Goal: Information Seeking & Learning: Learn about a topic

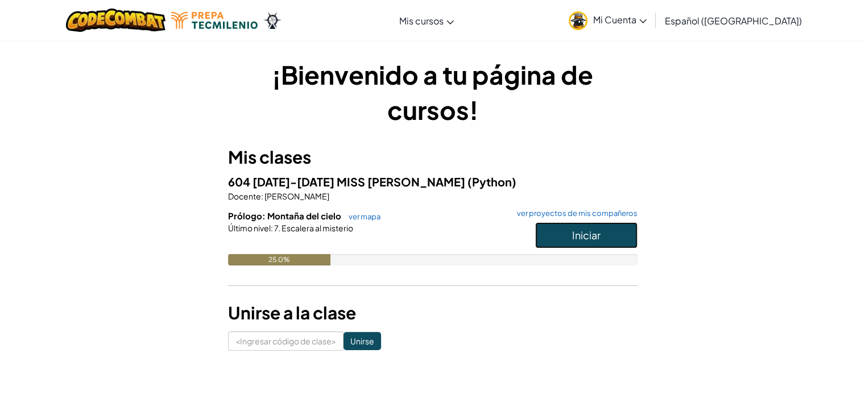
click at [596, 244] on button "Iniciar" at bounding box center [586, 235] width 102 height 26
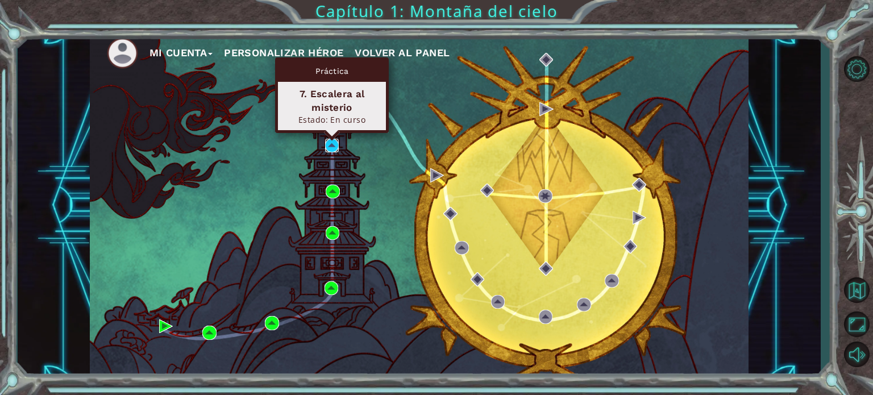
click at [335, 142] on img at bounding box center [332, 146] width 14 height 14
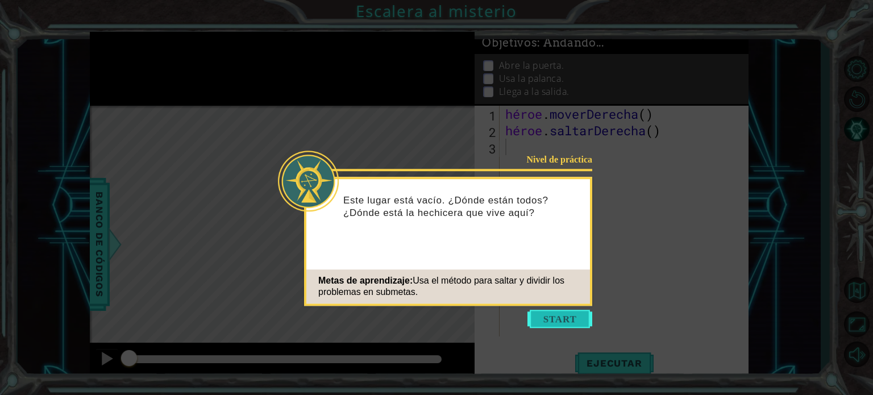
click at [569, 321] on button "Comenzar" at bounding box center [560, 319] width 65 height 18
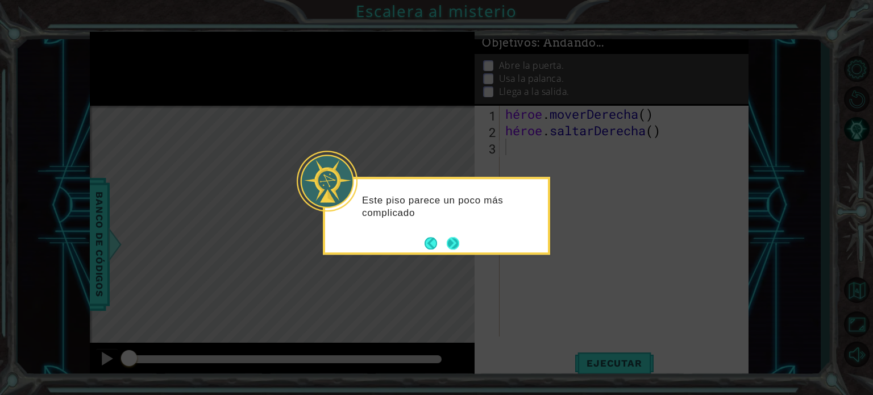
click at [462, 243] on div "Este piso parece un poco más complicado" at bounding box center [436, 216] width 227 height 78
click at [455, 242] on button "Próximo" at bounding box center [453, 243] width 13 height 13
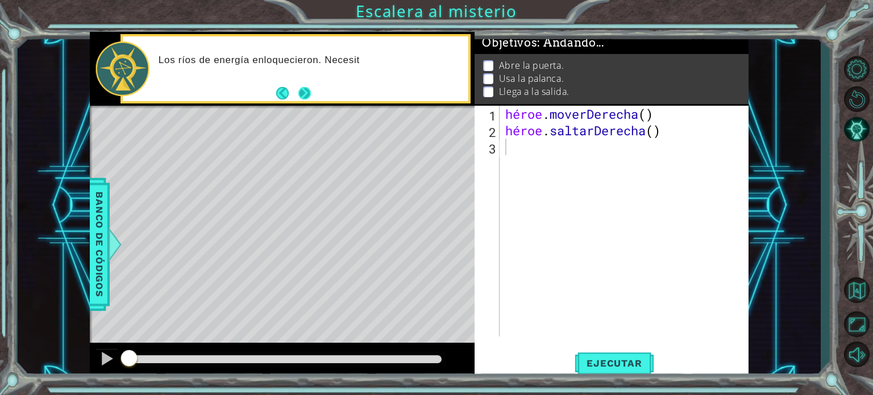
click at [302, 103] on div "Los [PERSON_NAME] de ene rgía enloquecieron. Necesit" at bounding box center [296, 68] width 351 height 69
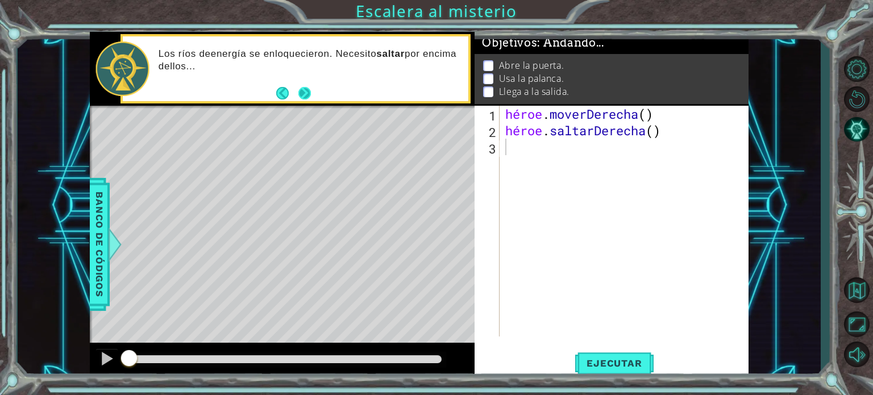
click at [301, 92] on button "Próximo" at bounding box center [304, 93] width 13 height 13
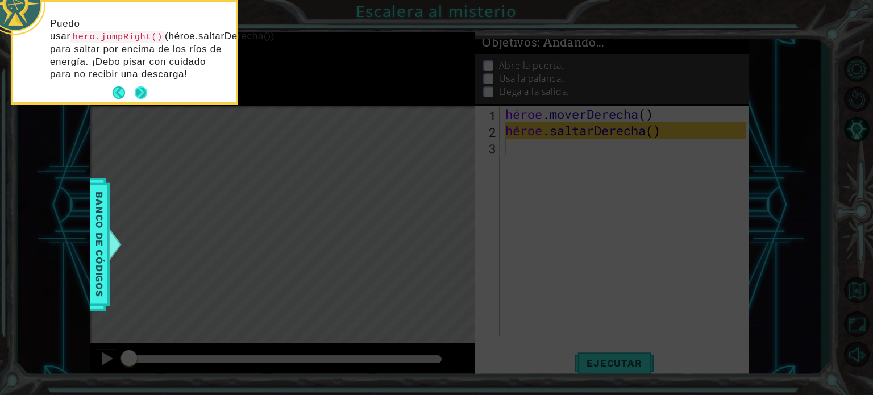
click at [139, 90] on button "Próximo" at bounding box center [141, 92] width 13 height 13
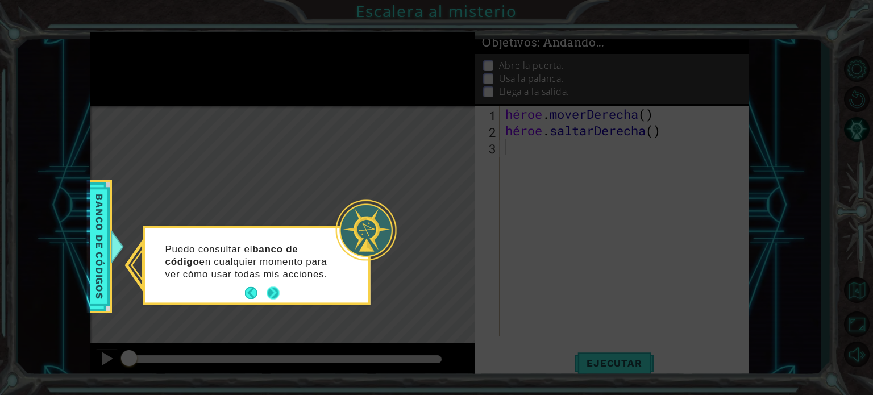
click at [271, 294] on button "Próximo" at bounding box center [273, 293] width 13 height 13
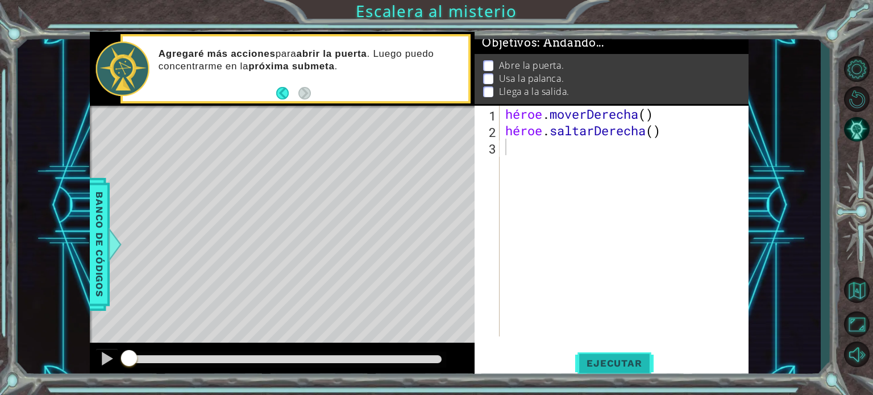
click at [597, 358] on font "Ejecutar" at bounding box center [614, 363] width 55 height 11
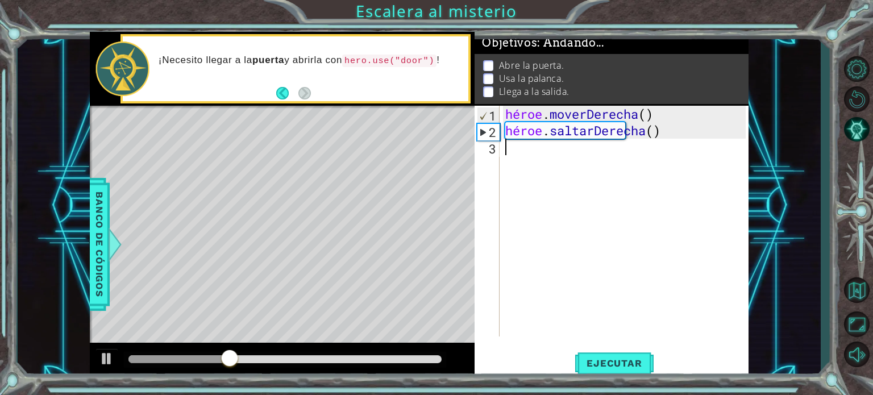
click at [541, 148] on div "héroe . moverDerecha ( ) héroe . saltarDerecha ( )" at bounding box center [627, 238] width 248 height 264
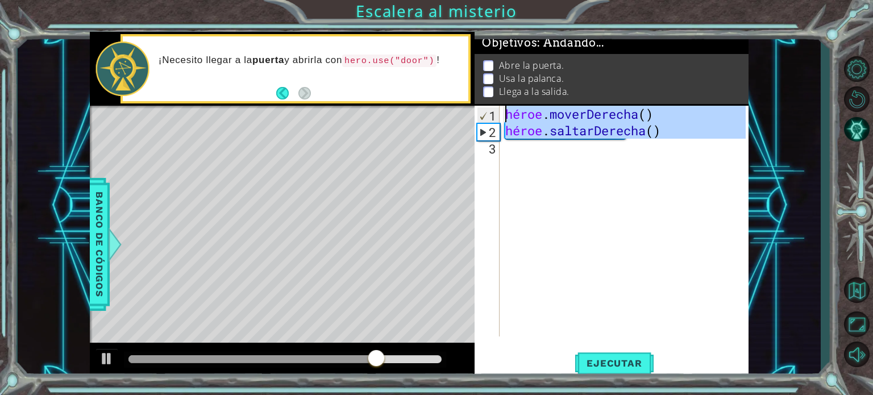
drag, startPoint x: 737, startPoint y: 252, endPoint x: 796, endPoint y: -36, distance: 294.2
click at [796, 0] on html "1 [DEMOGRAPHIC_DATA] XXXXXXXXXXXXXXXXXXXXXXXXXXXXXXXXXXXXXXXXXXXXXXXXXXXXXXXXXX…" at bounding box center [436, 197] width 873 height 395
type textarea "hero.moveRight() hero.jumpRight()"
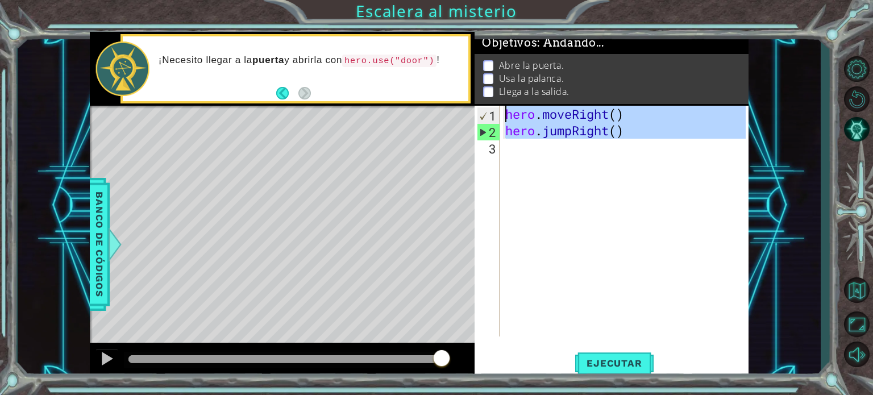
click at [529, 157] on div "hero . moveRight ( ) hero . jumpRight ( )" at bounding box center [624, 221] width 243 height 231
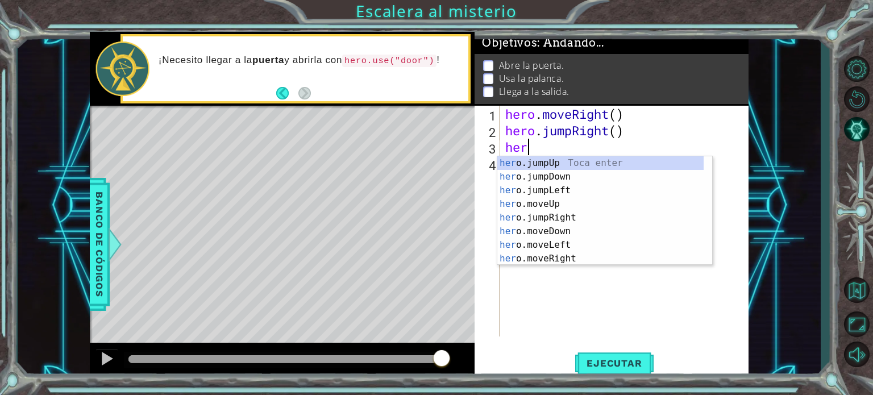
type textarea "hero"
click at [532, 158] on div "hero .jumpUp Toca enter hero .jumpDown Toca enter hero .jumpLeft Toca enter her…" at bounding box center [600, 224] width 206 height 136
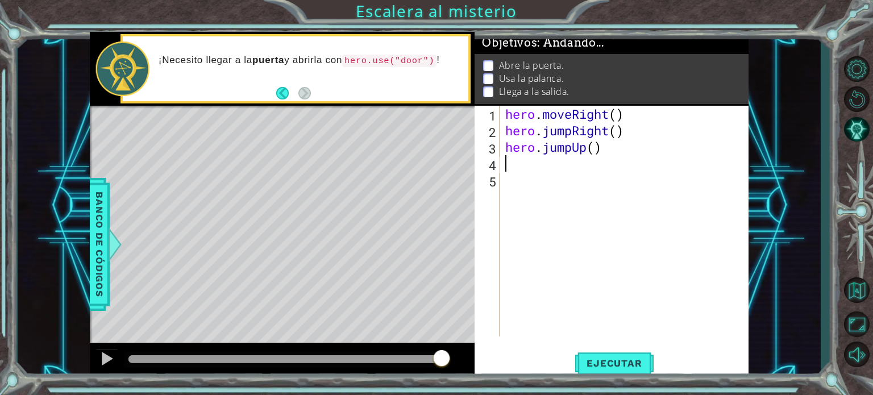
click at [523, 164] on div "hero . moveRight ( ) hero . jumpRight ( ) hero . jumpUp ( )" at bounding box center [627, 238] width 248 height 264
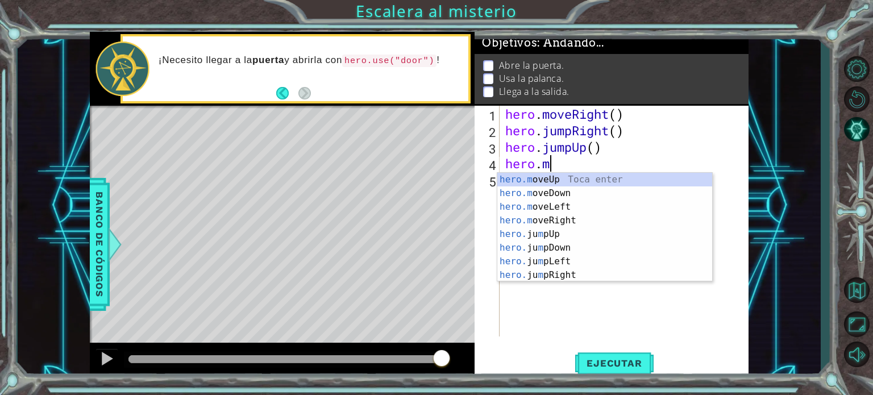
scroll to position [0, 2]
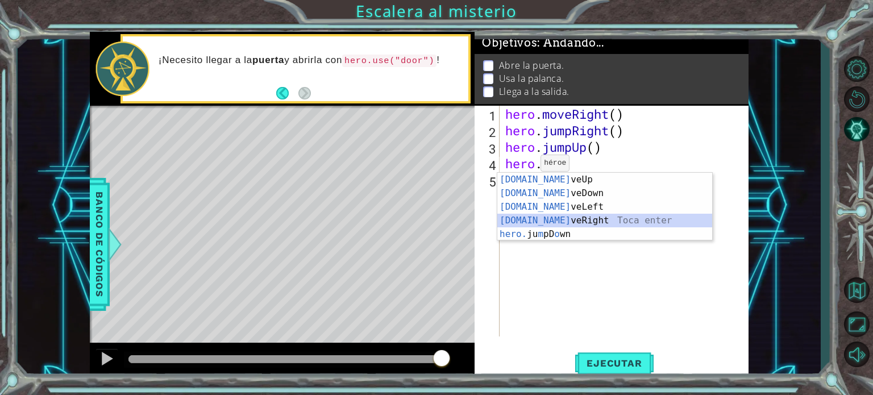
click at [544, 215] on div "[DOMAIN_NAME] veUp Toca enter [DOMAIN_NAME] veDown Toca enter [DOMAIN_NAME] veL…" at bounding box center [604, 221] width 215 height 96
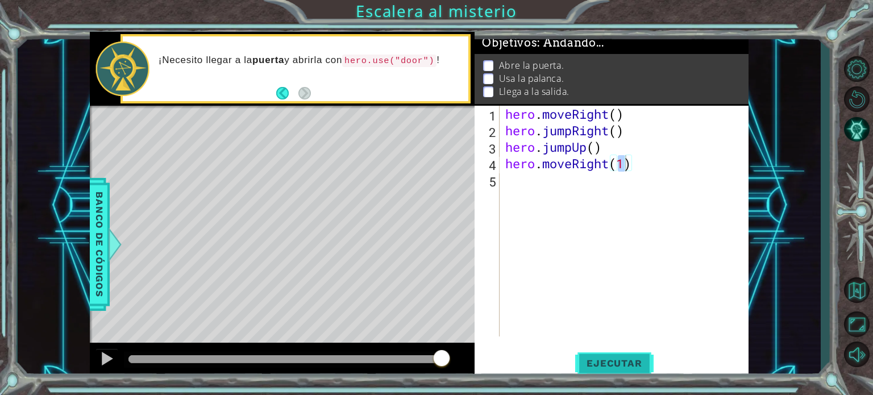
click at [617, 363] on span "Ejecutar" at bounding box center [614, 363] width 78 height 11
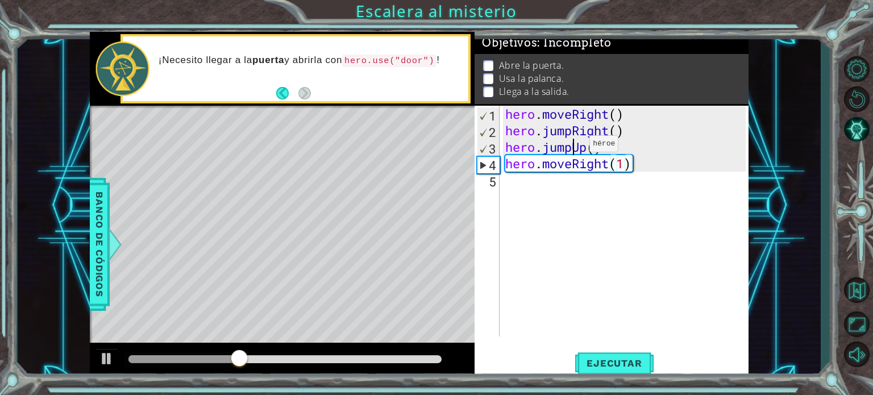
click at [573, 147] on div "hero . moveRight ( ) hero . jumpRight ( ) hero . jumpUp ( ) hero . moveRight ( …" at bounding box center [627, 238] width 248 height 264
click at [608, 147] on div "hero . moveRight ( ) hero . jumpRight ( ) hero . jumpUp ( ) hero . moveRight ( …" at bounding box center [627, 238] width 248 height 264
drag, startPoint x: 608, startPoint y: 147, endPoint x: 539, endPoint y: 150, distance: 69.4
click at [539, 150] on div "hero . moveRight ( ) hero . jumpRight ( ) hero . jumpUp ( ) hero . moveRight ( …" at bounding box center [627, 238] width 248 height 264
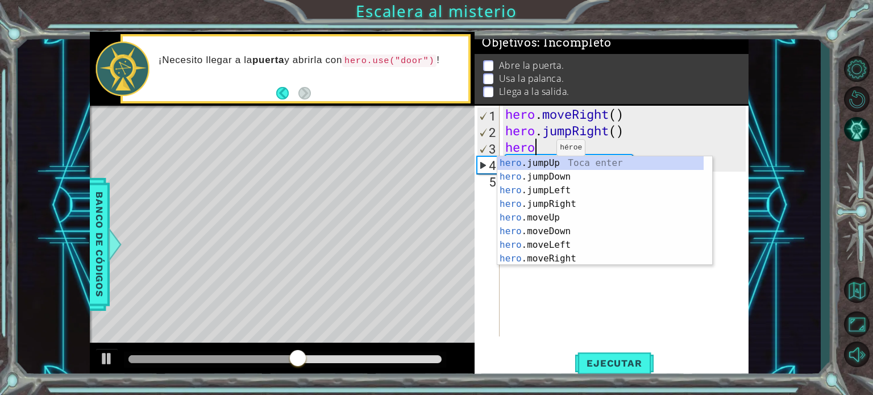
scroll to position [0, 0]
click at [539, 215] on div "hero .jumpUp Toca enter hero .jumpDown Toca enter hero .jumpLeft Toca enter her…" at bounding box center [600, 224] width 206 height 136
type textarea "hero.moveUp(1)"
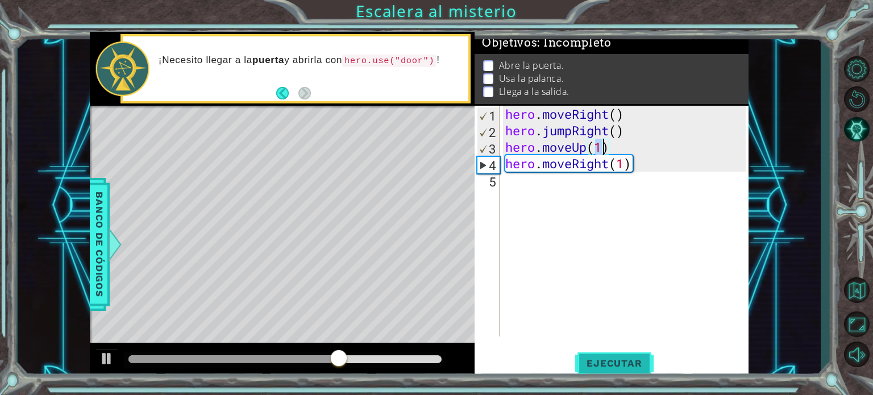
click at [595, 354] on button "Ejecutar" at bounding box center [614, 363] width 78 height 27
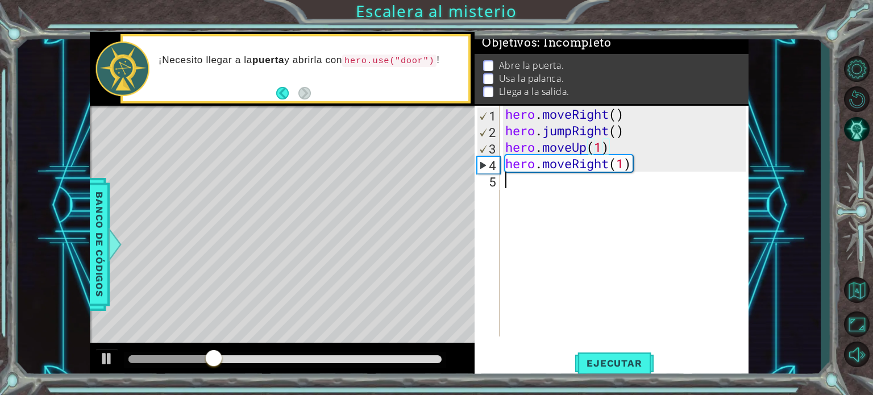
click at [531, 177] on div "hero . moveRight ( ) hero . jumpRight ( ) hero . moveUp ( 1 ) hero . moveRight …" at bounding box center [627, 238] width 248 height 264
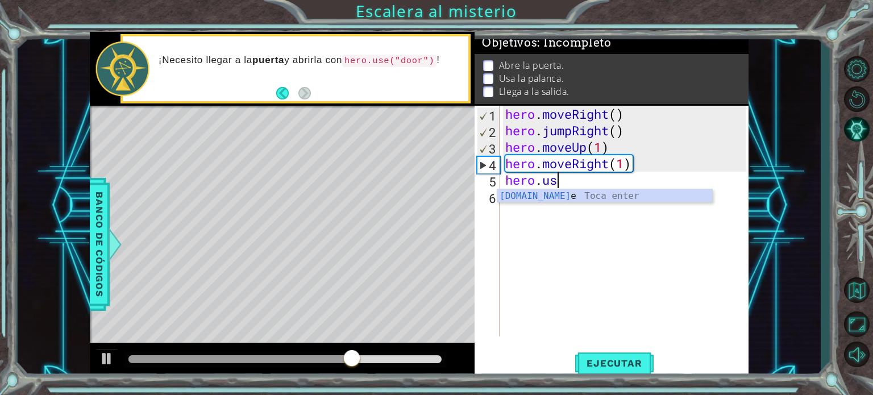
scroll to position [0, 2]
click at [550, 191] on div "[DOMAIN_NAME] e Toca enter" at bounding box center [604, 209] width 215 height 41
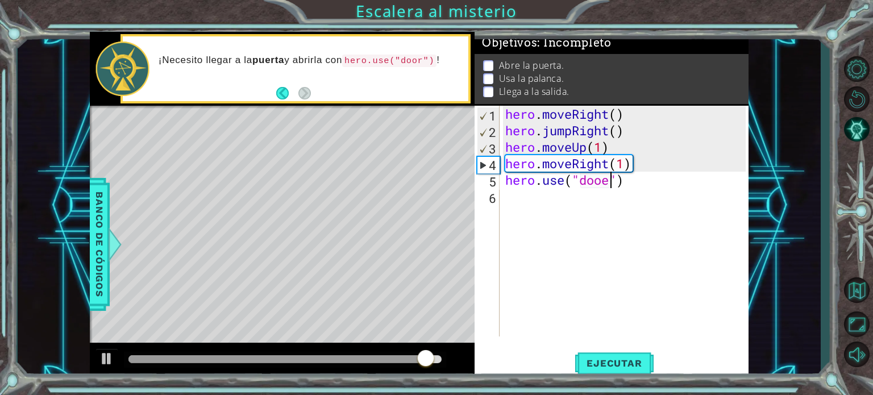
scroll to position [0, 5]
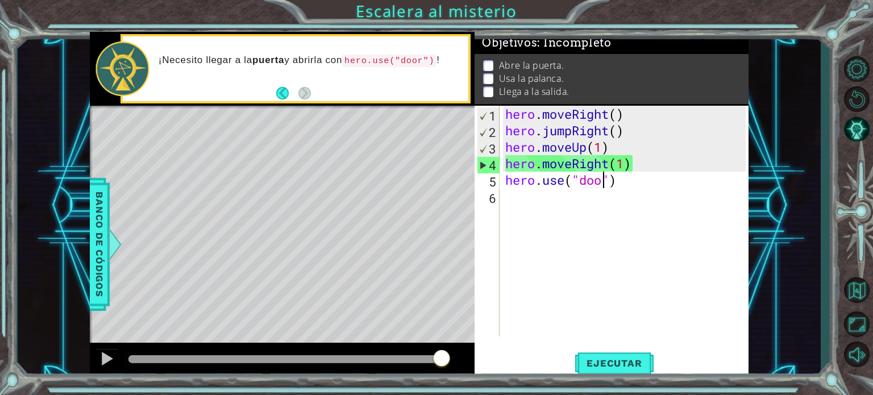
type textarea "hero.use("door")"
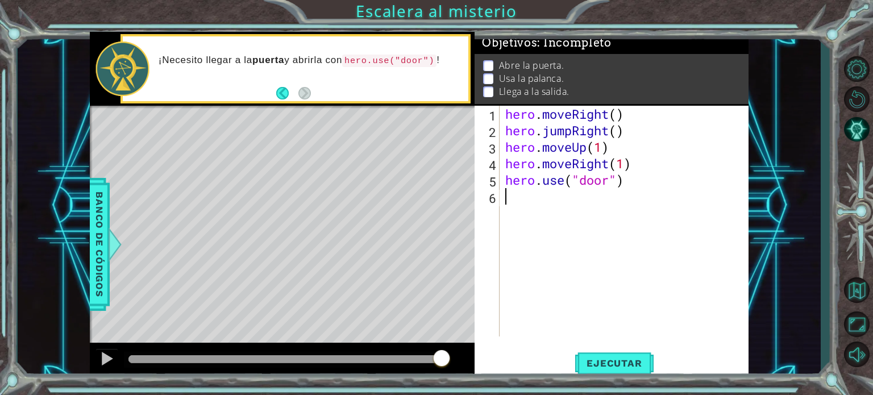
click at [538, 201] on div "hero . moveRight ( ) hero . jumpRight ( ) hero . moveUp ( 1 ) hero . moveRight …" at bounding box center [627, 238] width 248 height 264
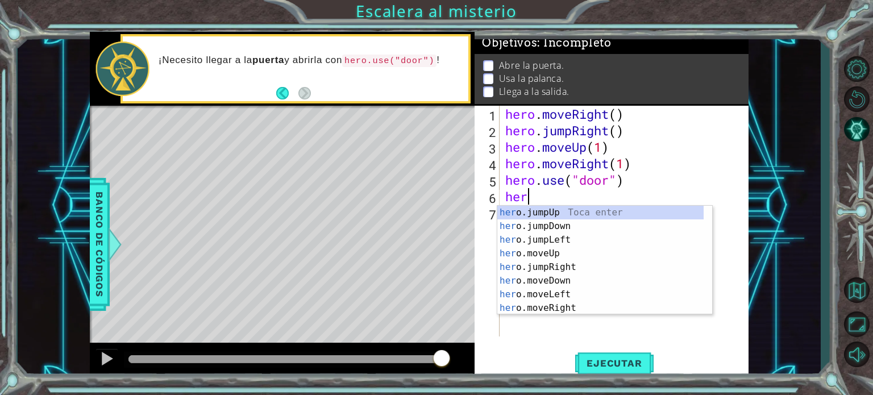
scroll to position [0, 0]
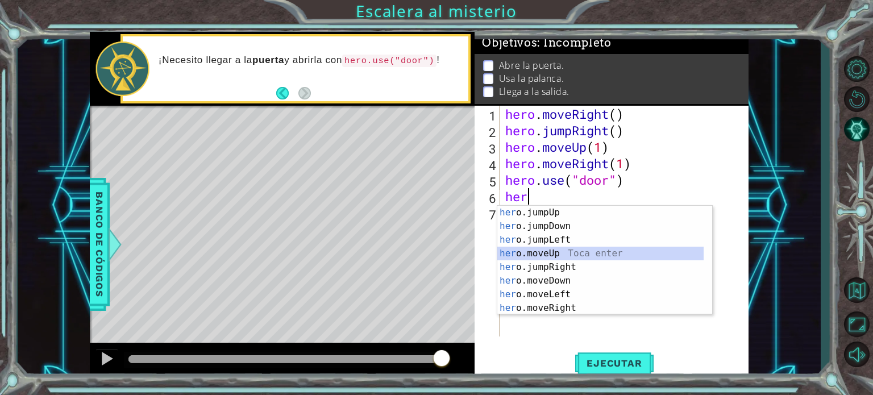
click at [544, 254] on div "her o.jumpUp Toca enter her o.jumpDown Toca enter her o.jumpLeft Toca enter her…" at bounding box center [600, 274] width 206 height 136
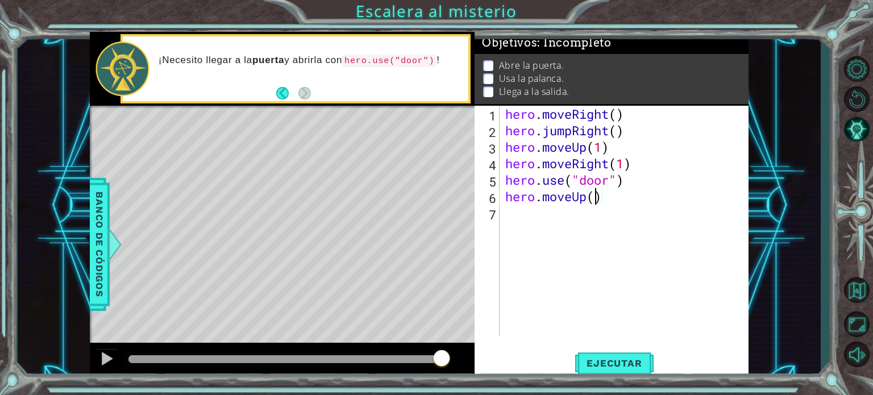
type textarea "hero.moveUp(2)"
click at [546, 215] on div "hero . moveRight ( ) hero . jumpRight ( ) hero . moveUp ( 1 ) hero . moveRight …" at bounding box center [627, 238] width 248 height 264
click at [600, 366] on span "Ejecutar" at bounding box center [614, 363] width 78 height 11
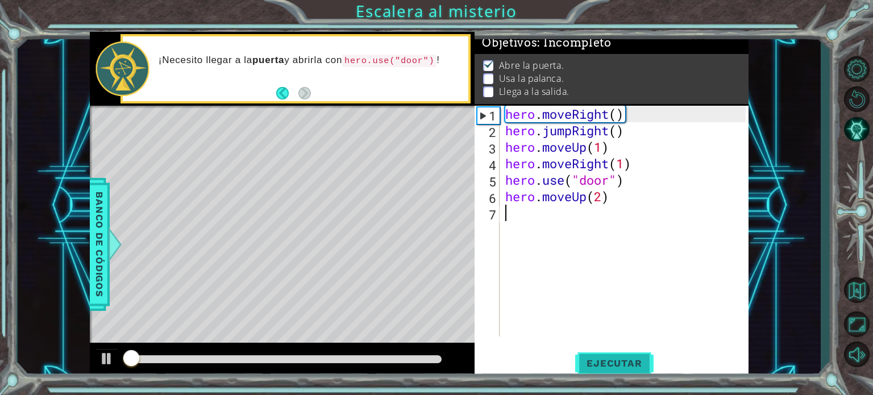
scroll to position [6, 0]
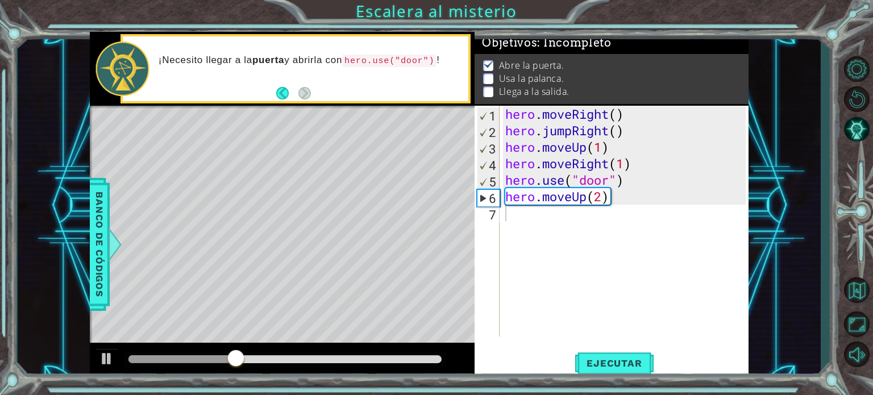
drag, startPoint x: 600, startPoint y: 366, endPoint x: 574, endPoint y: 283, distance: 87.7
click at [574, 283] on div "1 2 3 4 5 6 7 hero . moveRight ( ) hero . jumpRight ( ) hero . moveUp ( 1 ) her…" at bounding box center [612, 242] width 274 height 273
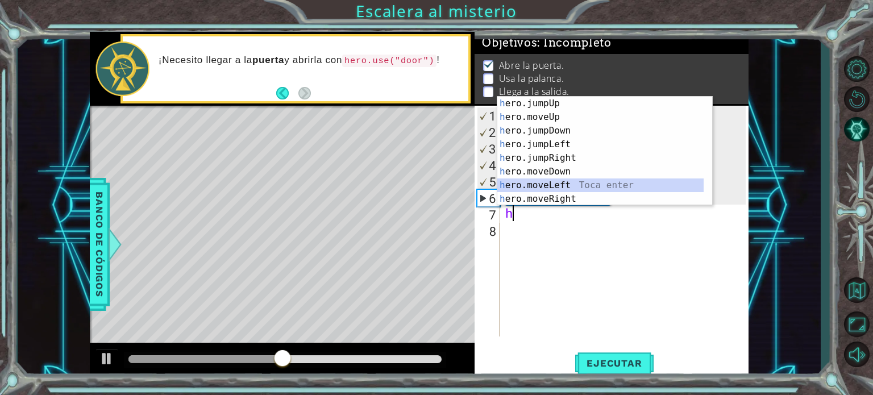
click at [562, 183] on div "h ero.jumpUp Toca enter h ero.moveUp Toca enter h ero.jumpDown Toca enter h ero…" at bounding box center [600, 165] width 206 height 136
type textarea "hero.moveLeft(1)"
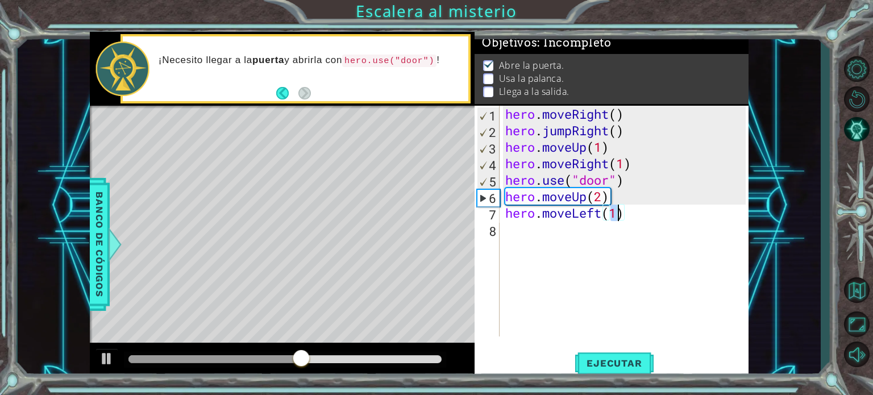
click at [511, 236] on div "hero . moveRight ( ) hero . jumpRight ( ) hero . moveUp ( 1 ) hero . moveRight …" at bounding box center [627, 238] width 248 height 264
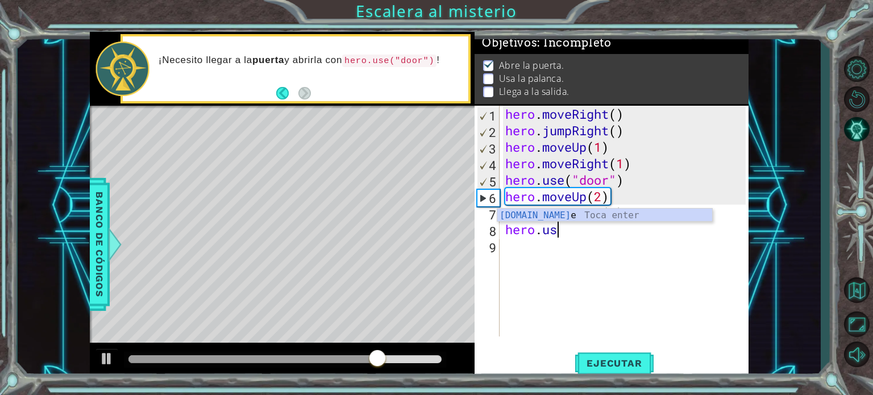
scroll to position [0, 2]
click at [540, 212] on div "hero.use Toca enter" at bounding box center [604, 229] width 215 height 41
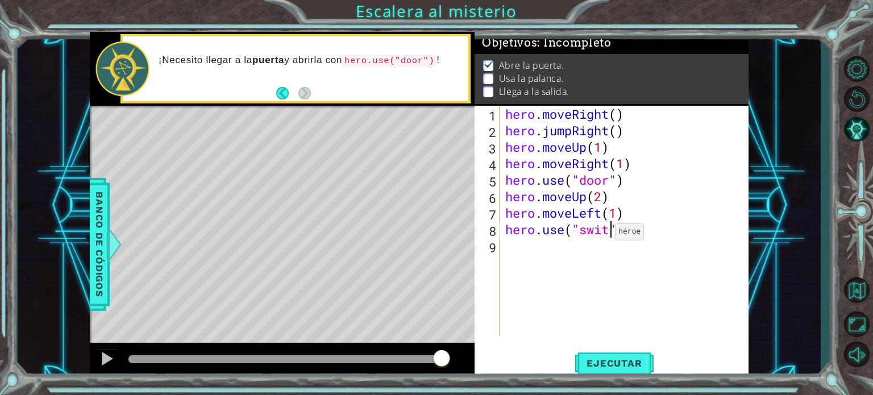
scroll to position [0, 5]
type textarea "hero.use("switch")"
click at [545, 246] on div "hero . moveRight ( ) hero . jumpRight ( ) hero . moveUp ( 1 ) hero . moveRight …" at bounding box center [627, 238] width 248 height 264
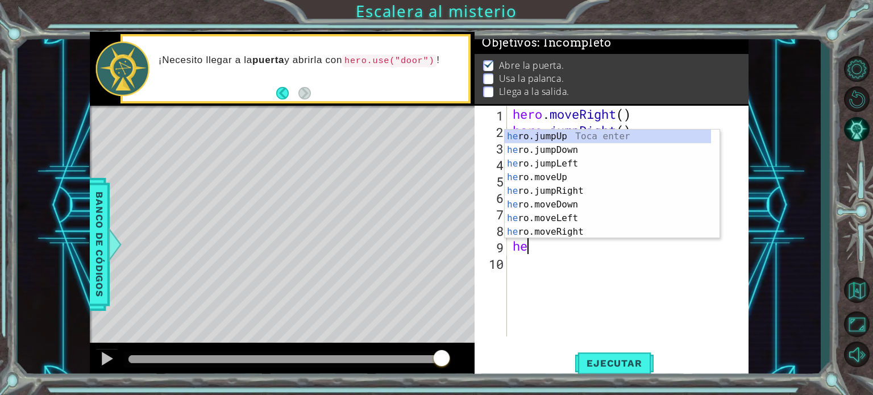
scroll to position [0, 0]
type textarea "hero"
click at [564, 161] on div "hero .jumpUp Toca enter hero .jumpDown Toca enter hero .jumpLeft Toca enter her…" at bounding box center [608, 198] width 206 height 136
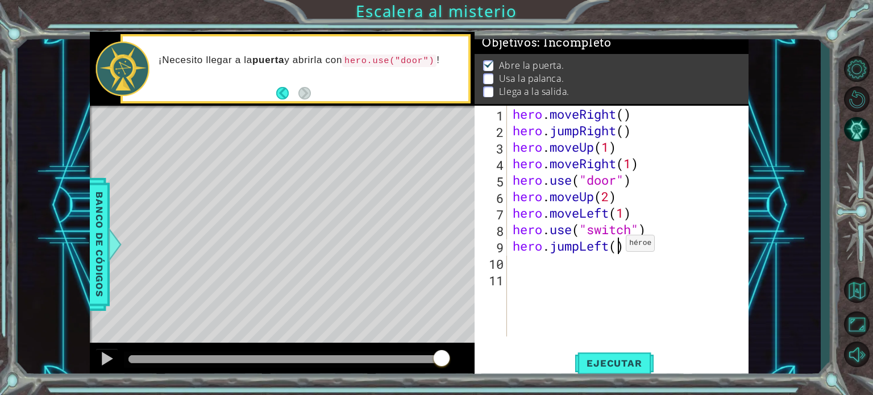
click at [616, 246] on div "hero . moveRight ( ) hero . jumpRight ( ) hero . moveUp ( 1 ) hero . moveRight …" at bounding box center [632, 238] width 242 height 264
click at [624, 360] on span "Ejecutar" at bounding box center [614, 363] width 78 height 11
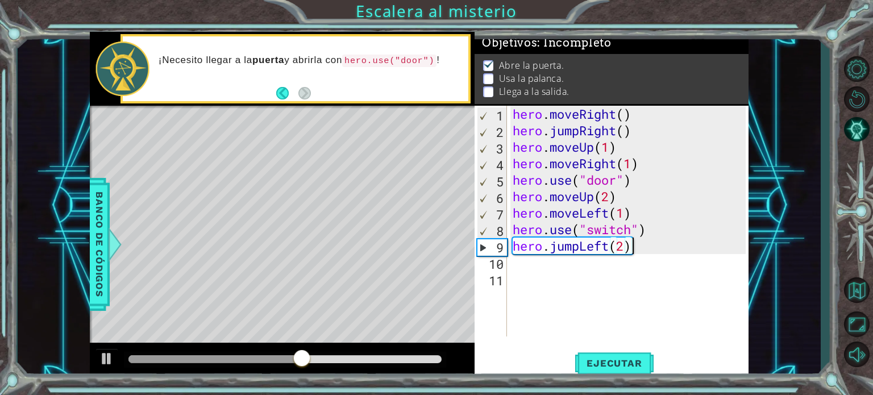
click at [644, 245] on div "hero . moveRight ( ) hero . jumpRight ( ) hero . moveUp ( 1 ) hero . moveRight …" at bounding box center [632, 238] width 242 height 264
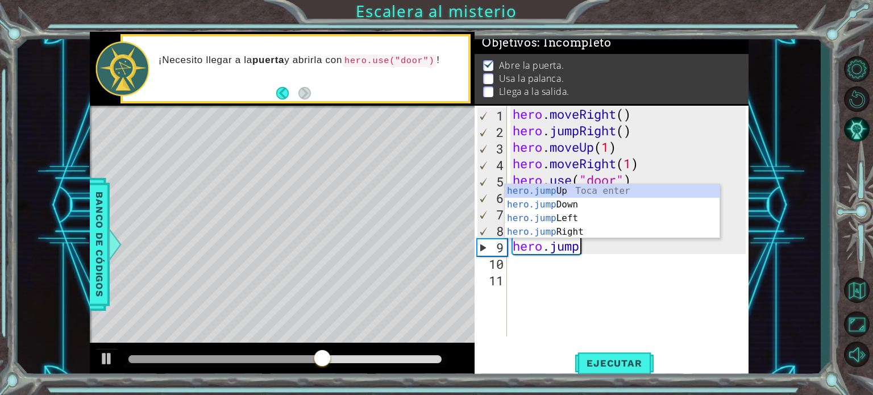
scroll to position [0, 0]
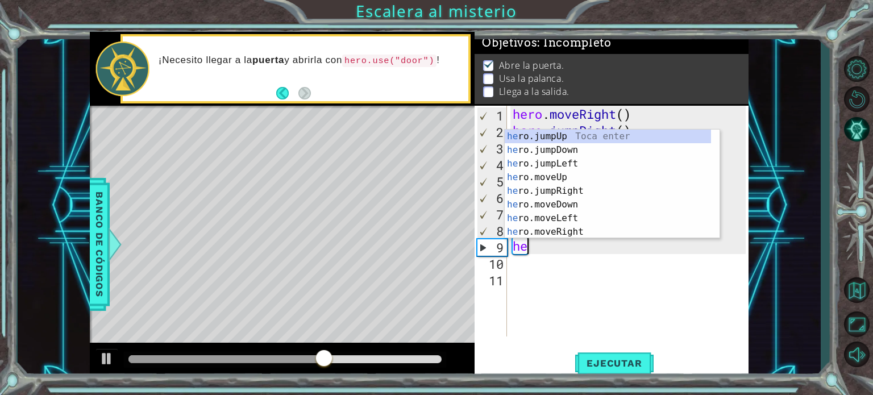
type textarea "h"
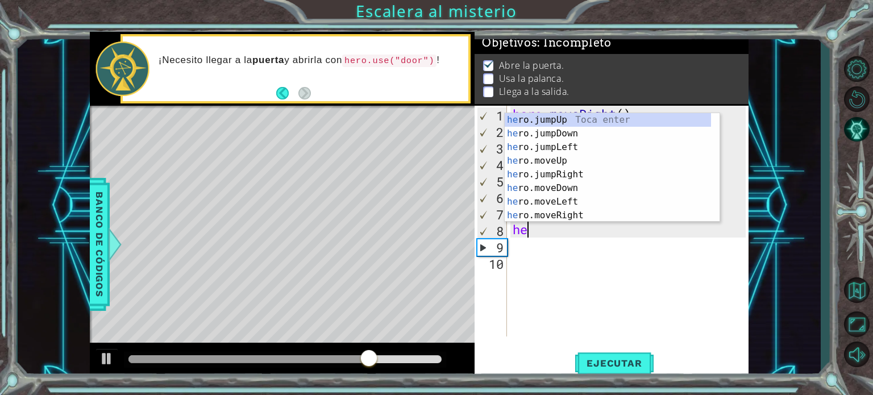
type textarea "h"
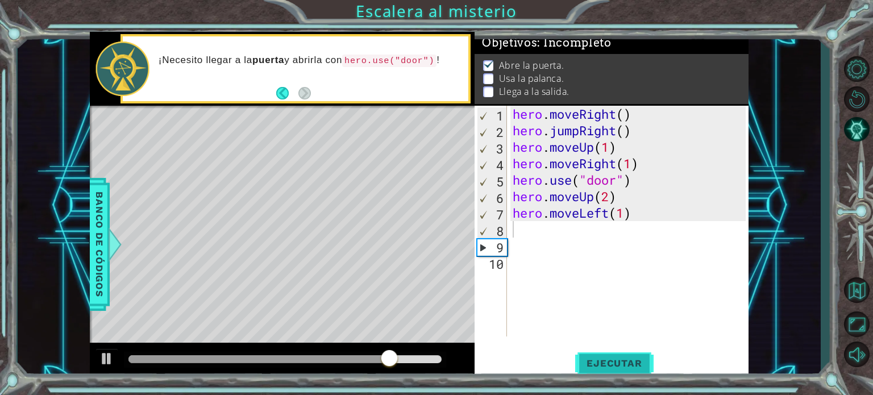
click at [622, 362] on span "Ejecutar" at bounding box center [614, 363] width 78 height 11
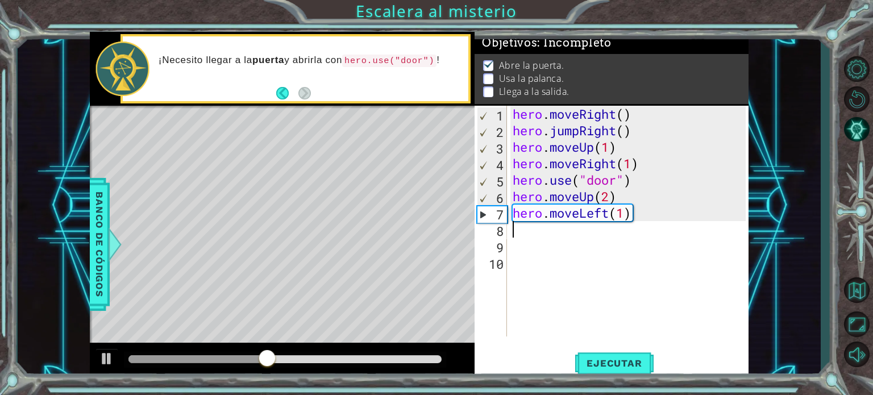
click at [537, 227] on div "hero . moveRight ( ) hero . jumpRight ( ) hero . moveUp ( 1 ) hero . moveRight …" at bounding box center [632, 238] width 242 height 264
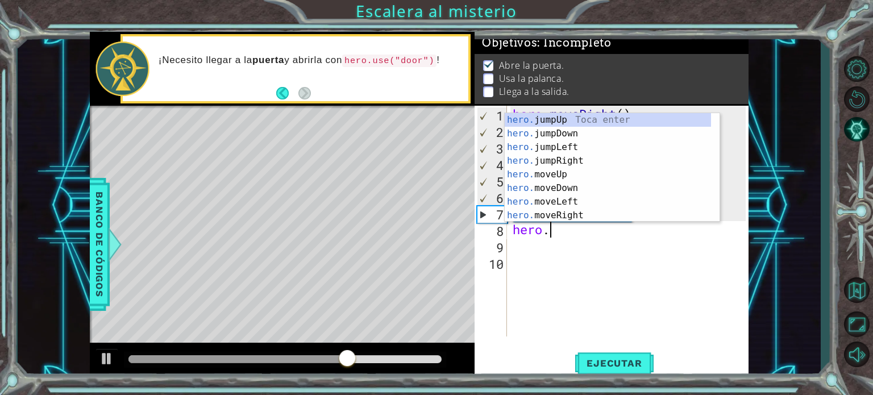
scroll to position [0, 1]
type textarea "hero."
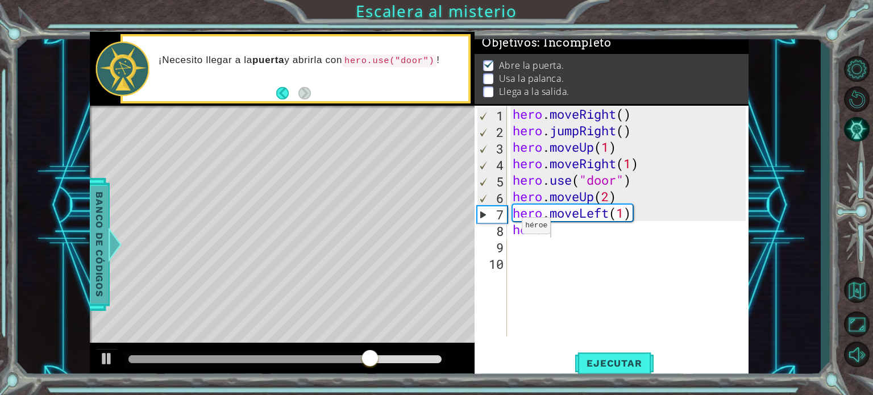
click at [109, 238] on div at bounding box center [114, 244] width 14 height 34
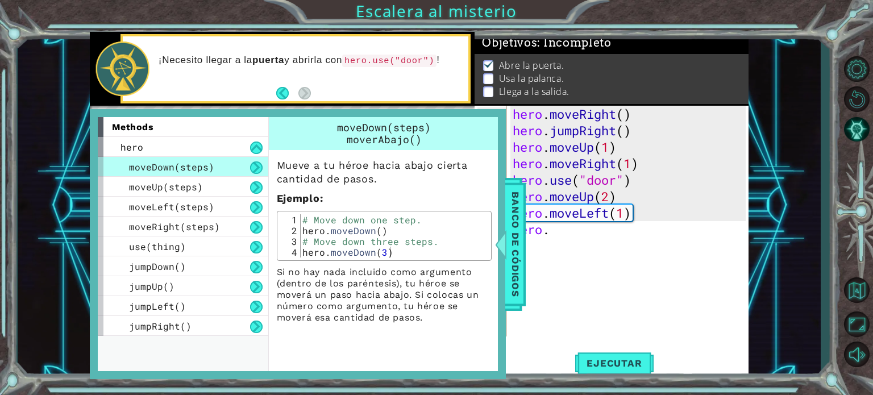
scroll to position [0, 0]
click at [594, 240] on div "hero . moveRight ( ) hero . jumpRight ( ) hero . moveUp ( 1 ) hero . moveRight …" at bounding box center [632, 238] width 242 height 264
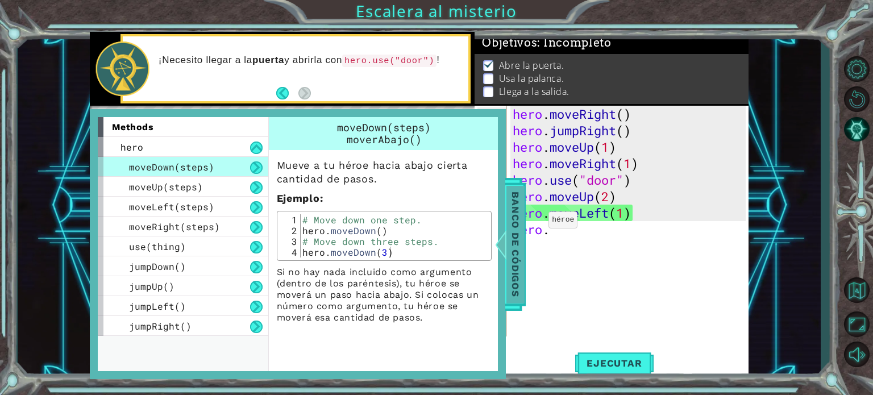
click at [516, 212] on span "Banco de códigos" at bounding box center [516, 244] width 18 height 118
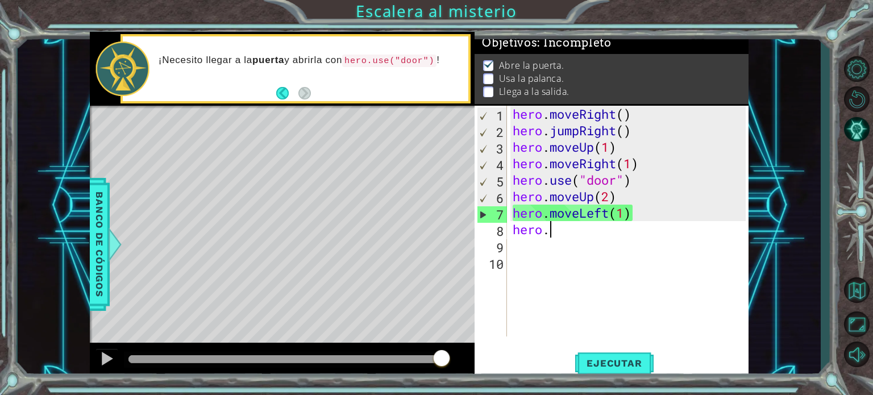
click at [557, 229] on div "hero . moveRight ( ) hero . jumpRight ( ) hero . moveUp ( 1 ) hero . moveRight …" at bounding box center [632, 238] width 242 height 264
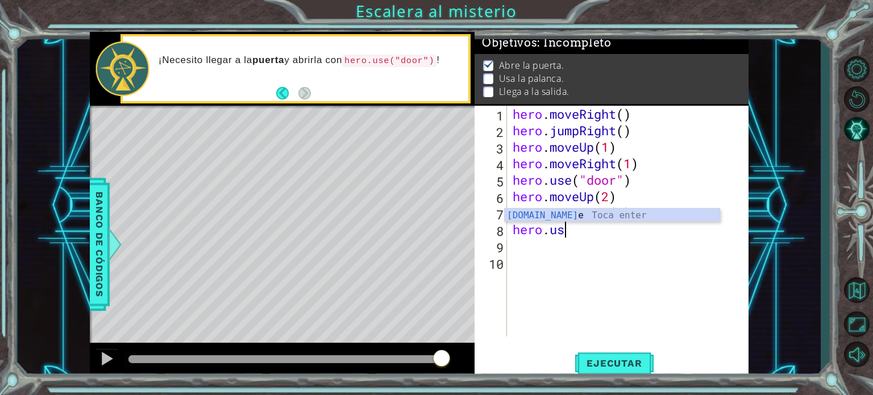
scroll to position [0, 2]
click at [574, 211] on div "hero.use Toca enter" at bounding box center [612, 229] width 215 height 41
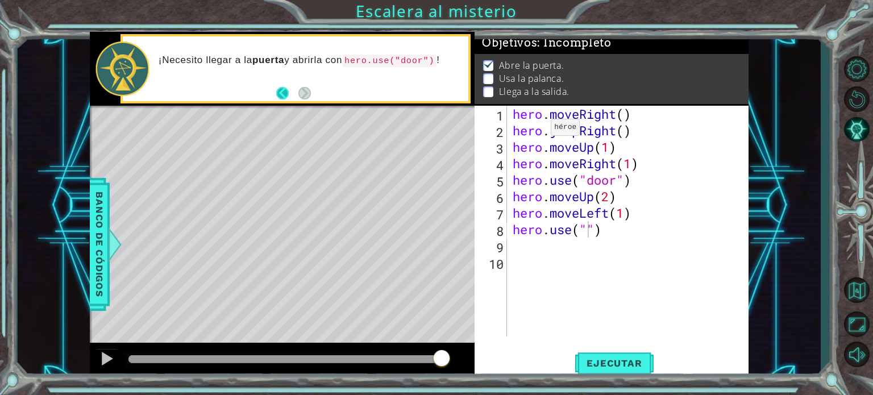
click at [285, 88] on button "Back" at bounding box center [287, 93] width 22 height 13
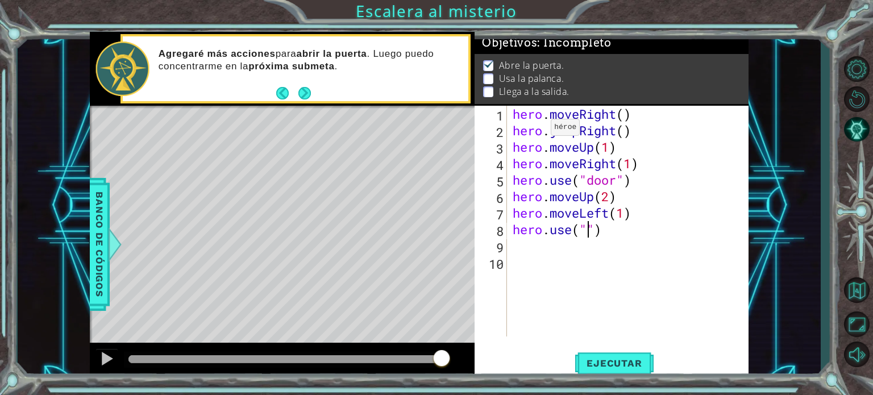
click at [285, 88] on button "Back" at bounding box center [287, 93] width 22 height 13
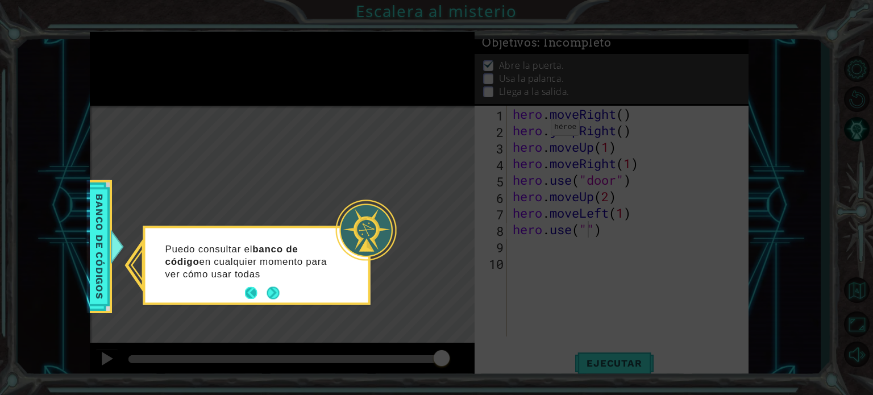
click at [250, 293] on button "Back" at bounding box center [256, 293] width 22 height 13
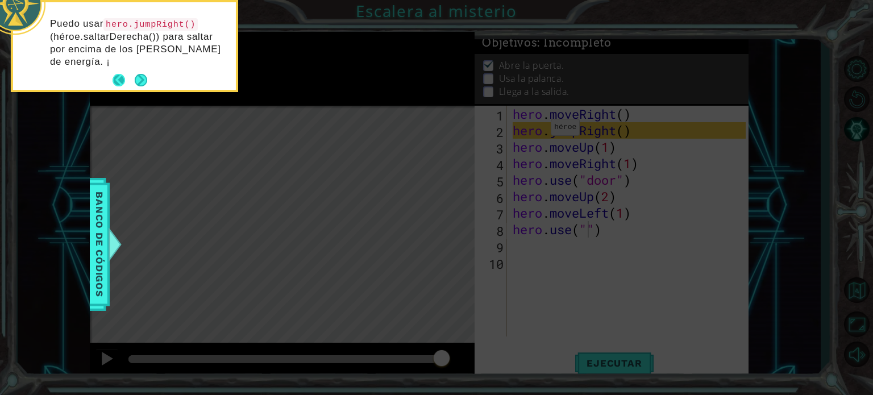
click at [118, 61] on div "Puedo usar hero.jumpRight() (héroe.saltarDerecha()) para saltar por encima de l…" at bounding box center [124, 46] width 223 height 88
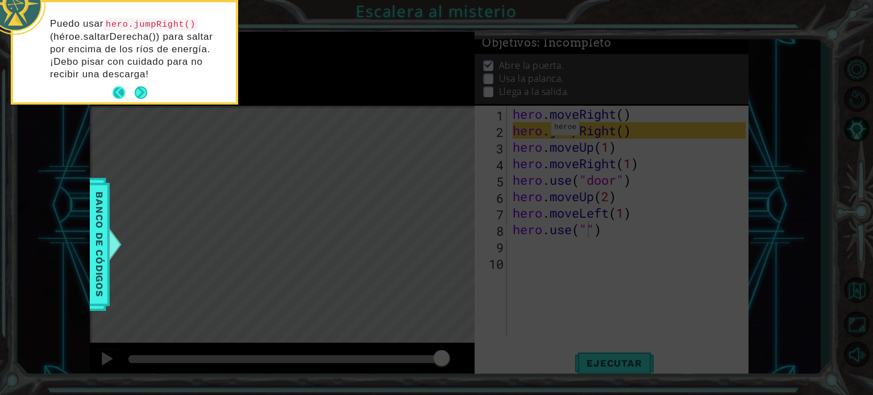
click at [114, 86] on button "Back" at bounding box center [124, 92] width 22 height 13
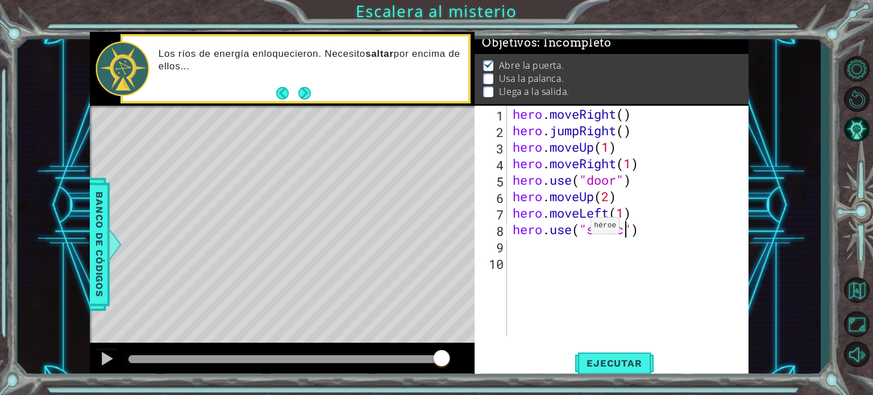
scroll to position [0, 5]
click at [628, 364] on span "Ejecutar" at bounding box center [614, 363] width 78 height 11
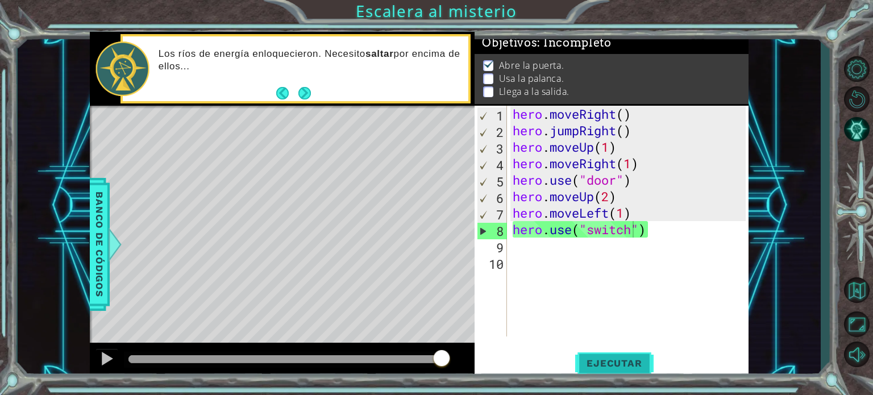
click at [628, 364] on span "Ejecutar" at bounding box center [614, 363] width 78 height 11
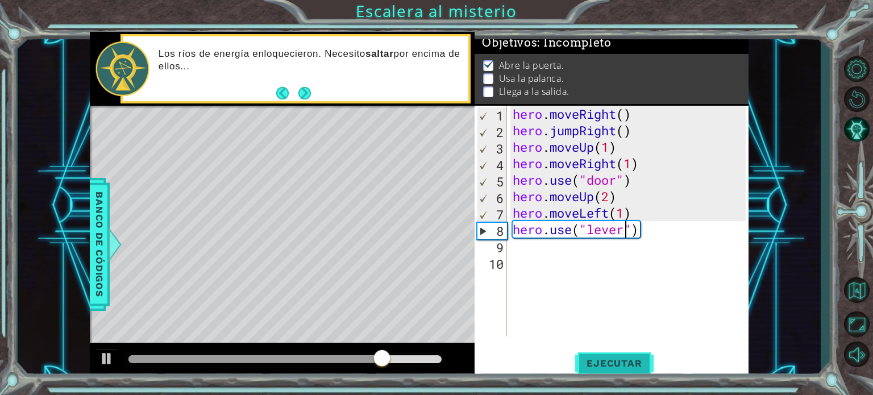
type textarea "hero.use("lever")"
click at [632, 361] on span "Ejecutar" at bounding box center [614, 363] width 78 height 11
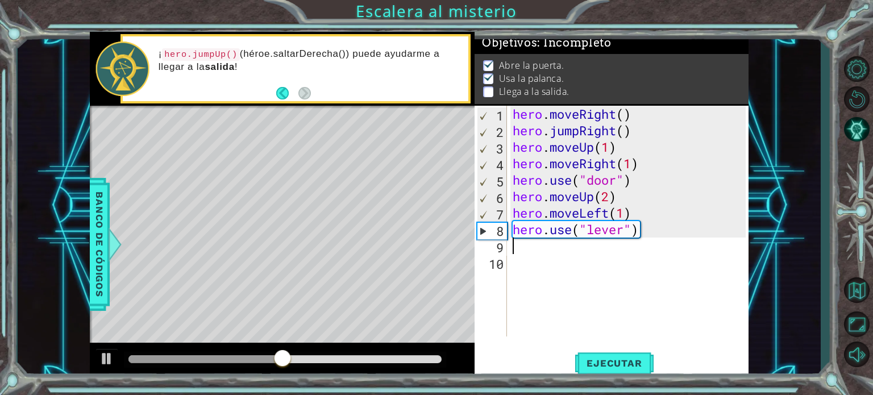
click at [549, 244] on div "hero . moveRight ( ) hero . jumpRight ( ) hero . moveUp ( 1 ) hero . moveRight …" at bounding box center [632, 238] width 242 height 264
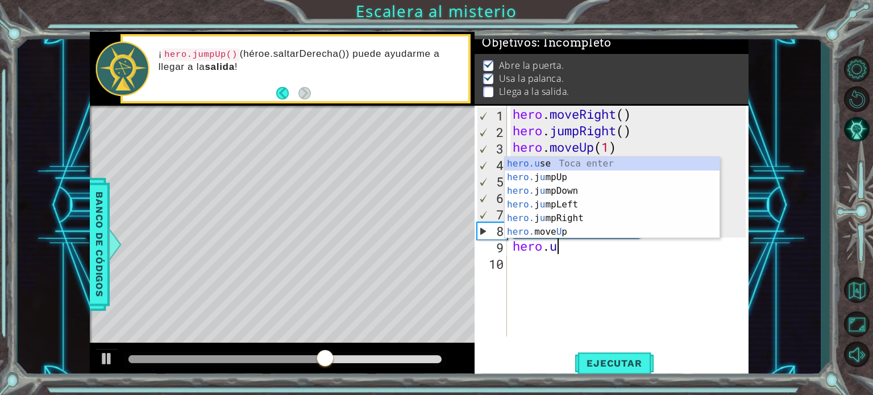
scroll to position [0, 1]
type textarea "hero."
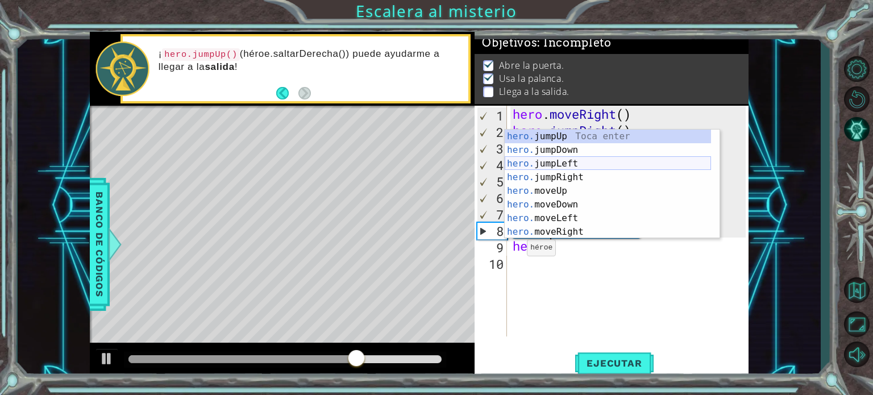
click at [550, 159] on div "hero. jumpUp Toca enter hero. jumpDown Toca enter hero. jumpLeft Toca enter her…" at bounding box center [608, 198] width 206 height 136
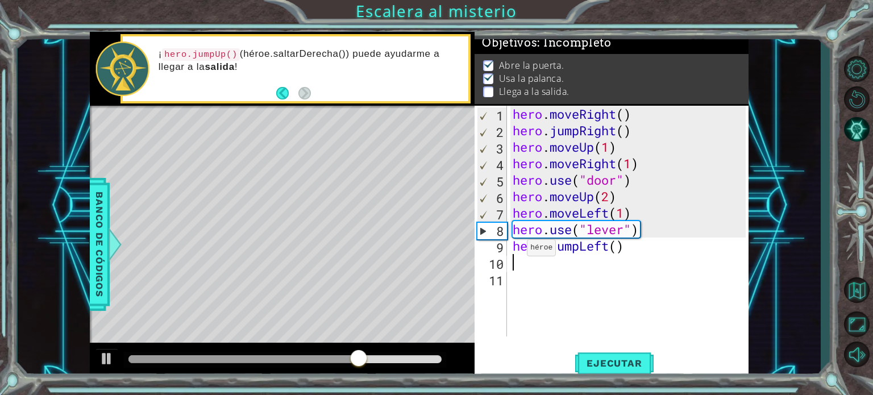
scroll to position [0, 0]
click at [616, 244] on div "hero . moveRight ( ) hero . jumpRight ( ) hero . moveUp ( 1 ) hero . moveRight …" at bounding box center [632, 238] width 242 height 264
type textarea "hero.jumpLeft(2)"
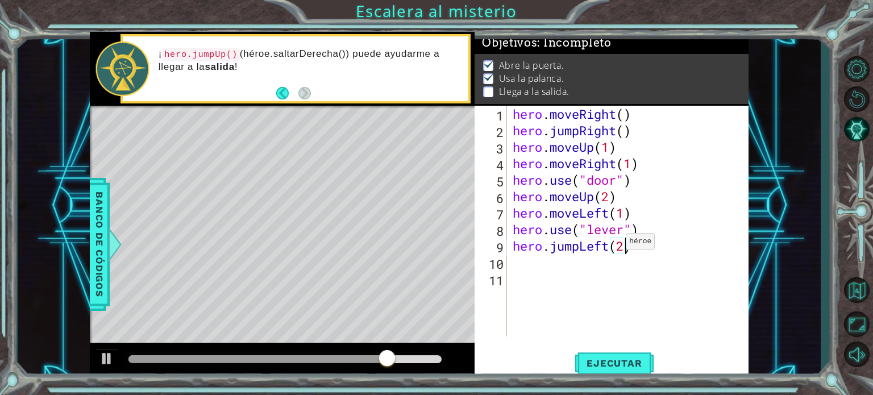
scroll to position [0, 5]
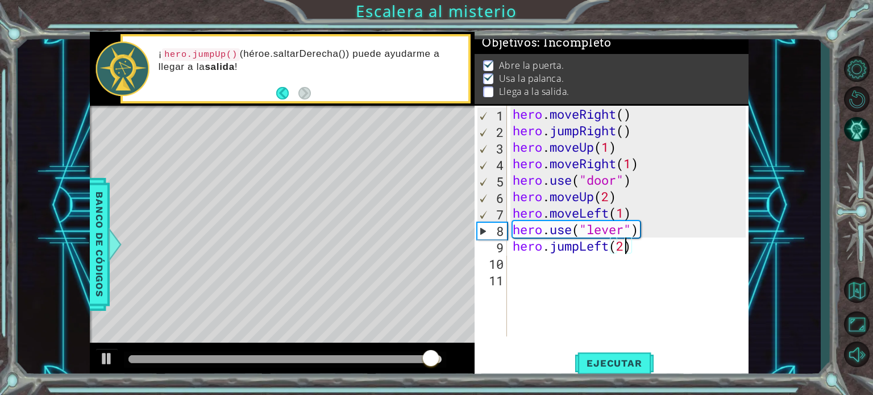
click at [513, 261] on div "hero . moveRight ( ) hero . jumpRight ( ) hero . moveUp ( 1 ) hero . moveRight …" at bounding box center [632, 238] width 242 height 264
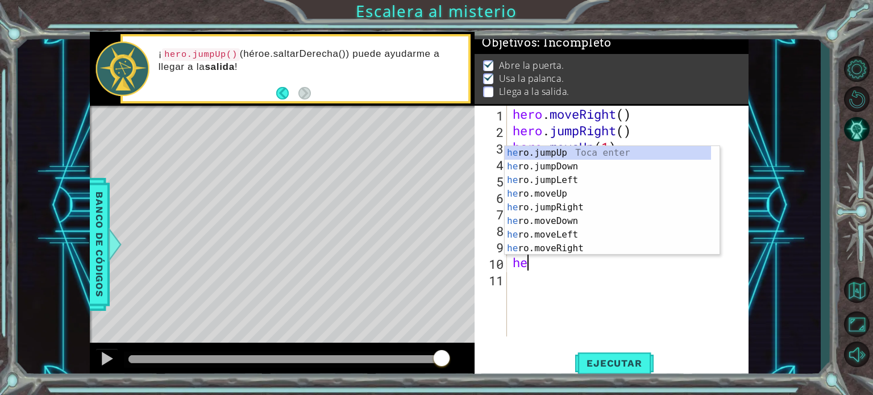
type textarea "her"
click at [576, 154] on div "her o.jumpUp Toca enter her o.jumpDown Toca enter her o.jumpLeft Toca enter her…" at bounding box center [608, 214] width 206 height 136
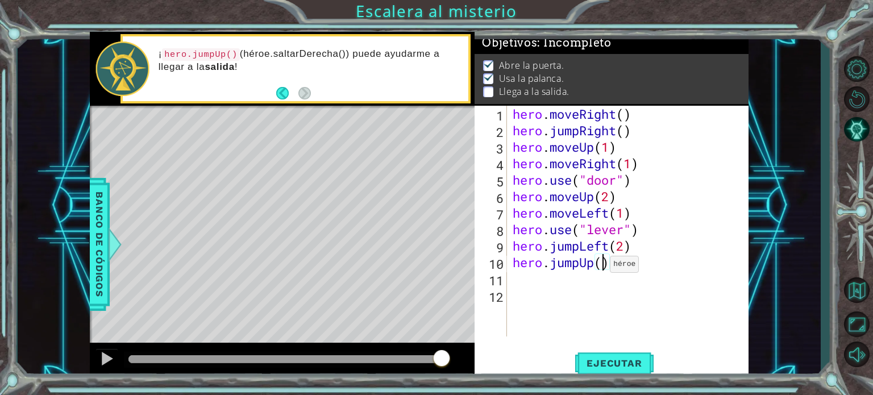
click at [600, 267] on div "hero . moveRight ( ) hero . jumpRight ( ) hero . moveUp ( 1 ) hero . moveRight …" at bounding box center [632, 238] width 242 height 264
click at [625, 351] on button "Ejecutar" at bounding box center [614, 363] width 78 height 27
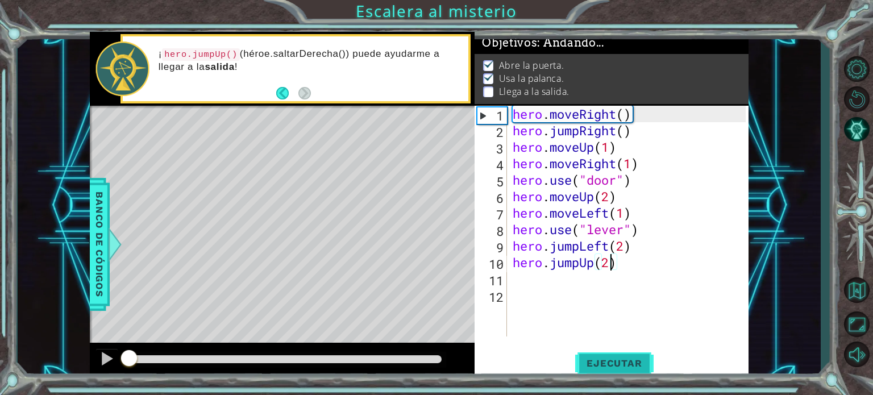
click at [625, 351] on button "Ejecutar" at bounding box center [614, 363] width 78 height 27
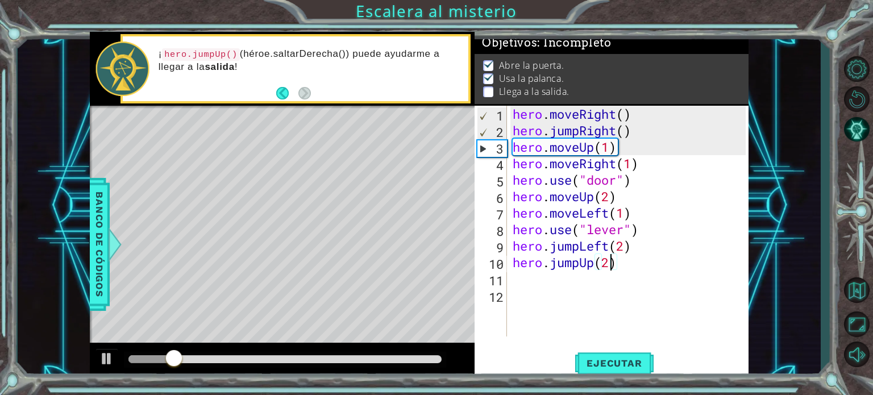
click at [323, 359] on div at bounding box center [285, 359] width 314 height 8
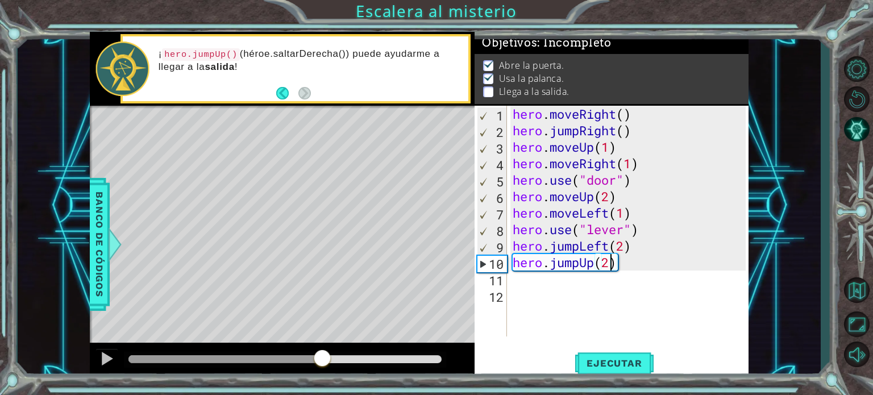
click at [281, 356] on div at bounding box center [225, 359] width 194 height 8
click at [246, 356] on div at bounding box center [204, 359] width 152 height 8
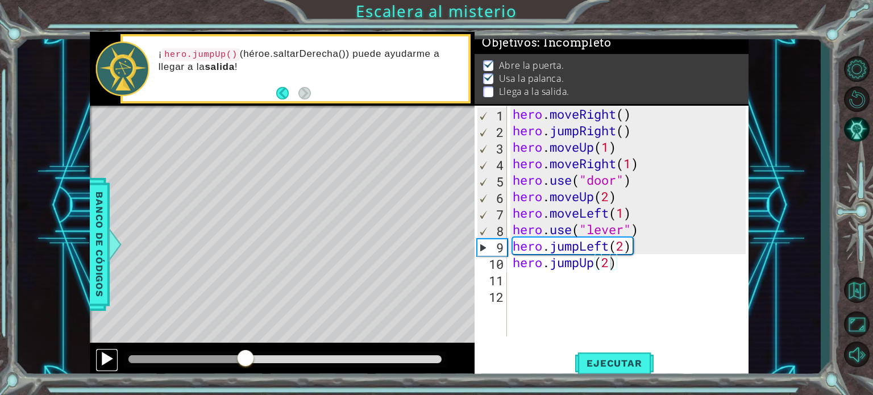
click at [114, 354] on div at bounding box center [106, 358] width 15 height 15
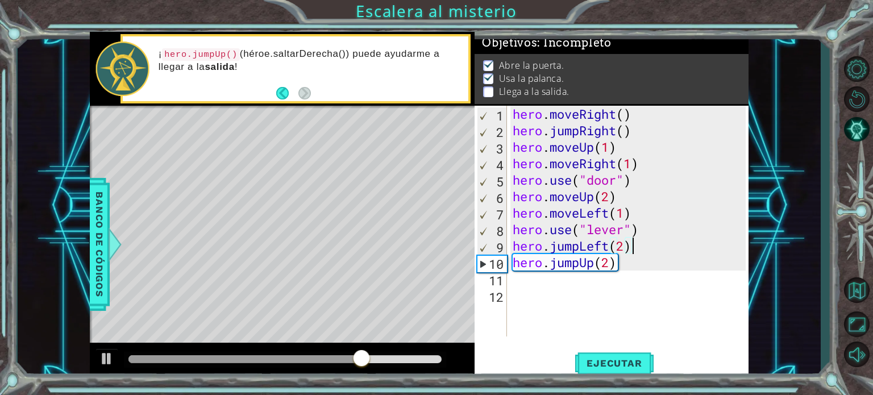
click at [632, 251] on div "hero . moveRight ( ) hero . jumpRight ( ) hero . moveUp ( 1 ) hero . moveRight …" at bounding box center [632, 238] width 242 height 264
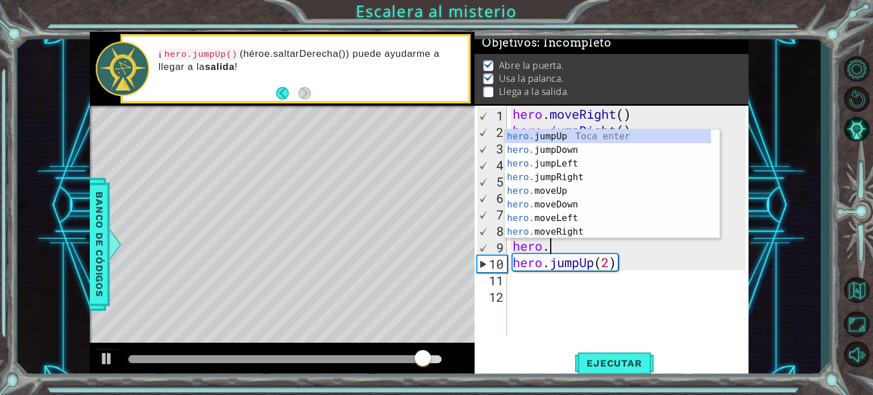
scroll to position [0, 1]
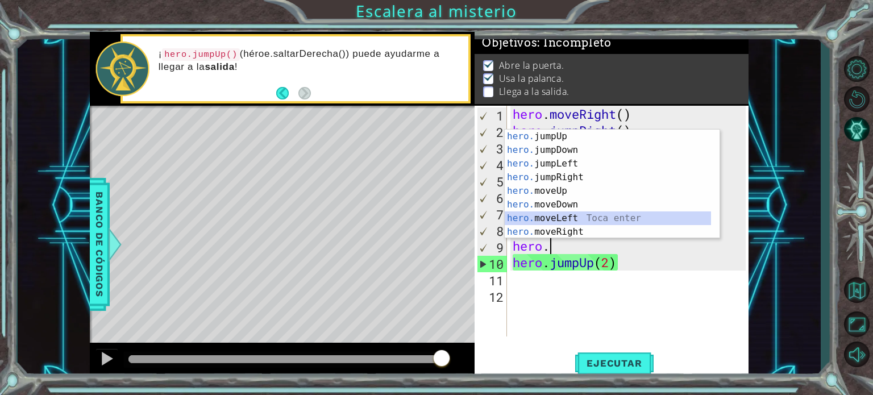
click at [558, 225] on div "hero. jumpUp Toca enter hero. jumpDown Toca enter hero. jumpLeft Toca enter her…" at bounding box center [608, 198] width 206 height 136
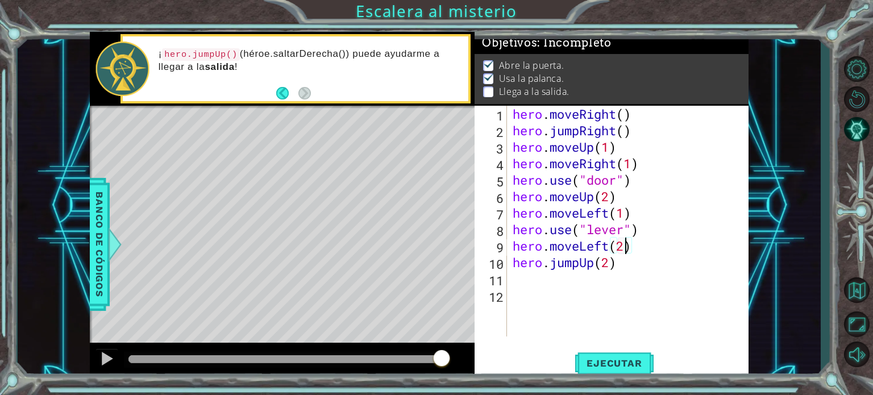
scroll to position [0, 5]
click at [611, 364] on span "Ejecutar" at bounding box center [614, 363] width 78 height 11
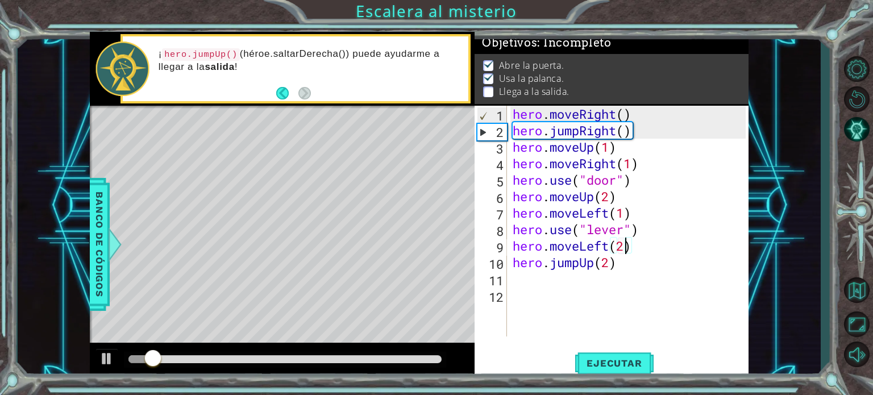
click at [296, 358] on div at bounding box center [285, 359] width 314 height 8
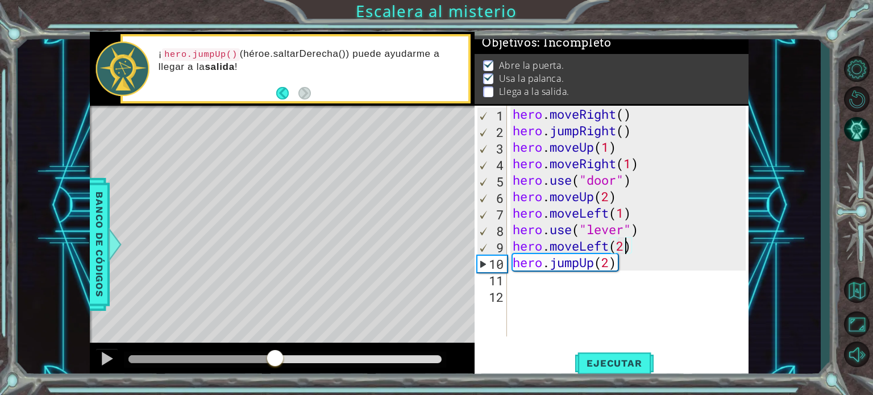
click at [275, 359] on div at bounding box center [201, 359] width 147 height 8
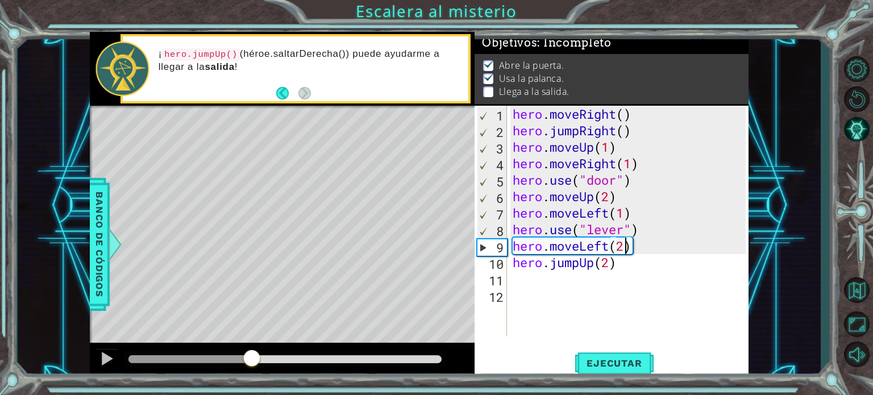
click at [252, 363] on div at bounding box center [190, 359] width 124 height 8
click at [110, 352] on div at bounding box center [106, 358] width 15 height 15
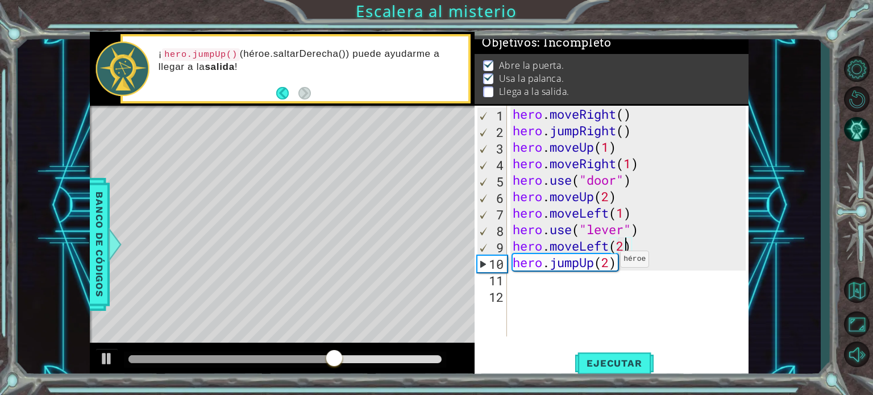
click at [610, 262] on div "hero . moveRight ( ) hero . jumpRight ( ) hero . moveUp ( 1 ) hero . moveRight …" at bounding box center [632, 238] width 242 height 264
type textarea "hero.jumpUp(1)"
click at [528, 286] on div "hero . moveRight ( ) hero . jumpRight ( ) hero . moveUp ( 1 ) hero . moveRight …" at bounding box center [632, 238] width 242 height 264
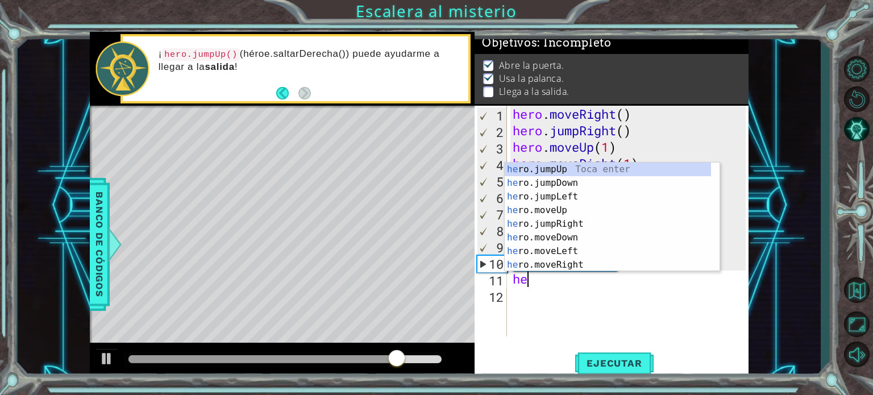
scroll to position [0, 0]
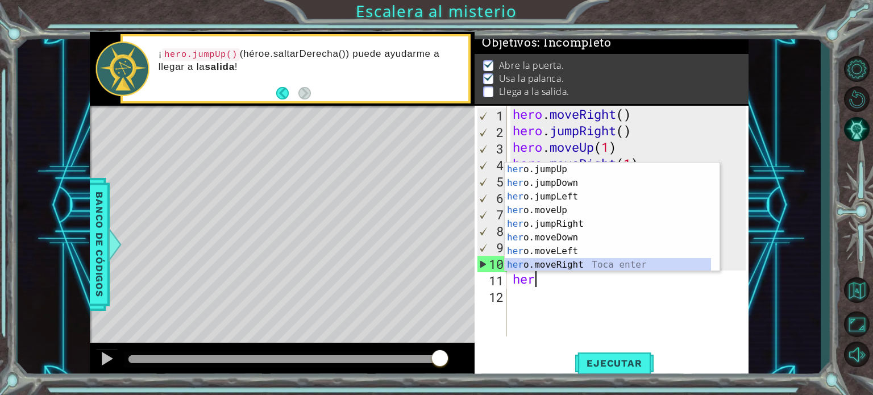
click at [553, 263] on div "her o.jumpUp Toca enter her o.jumpDown Toca enter her o.jumpLeft Toca enter her…" at bounding box center [608, 231] width 206 height 136
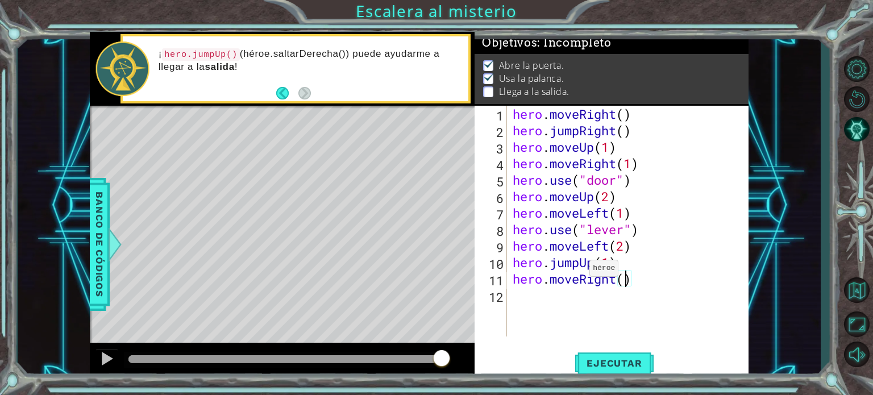
scroll to position [0, 5]
type textarea "hero.moveRight(2)"
click at [621, 356] on button "Ejecutar" at bounding box center [614, 363] width 78 height 27
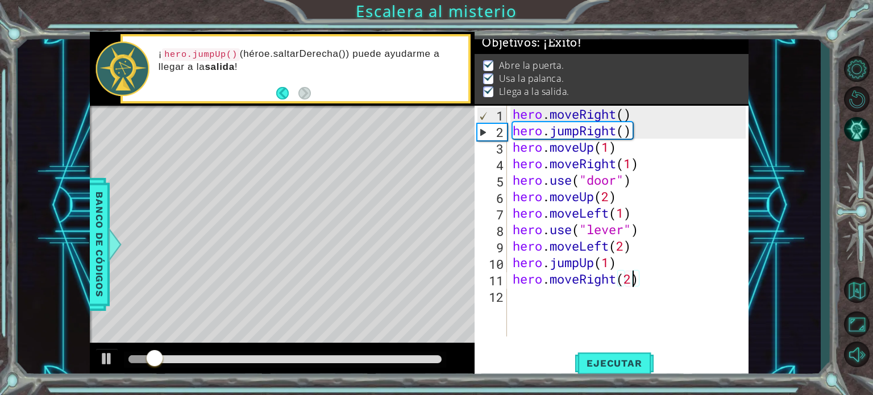
click at [356, 358] on div at bounding box center [285, 359] width 314 height 8
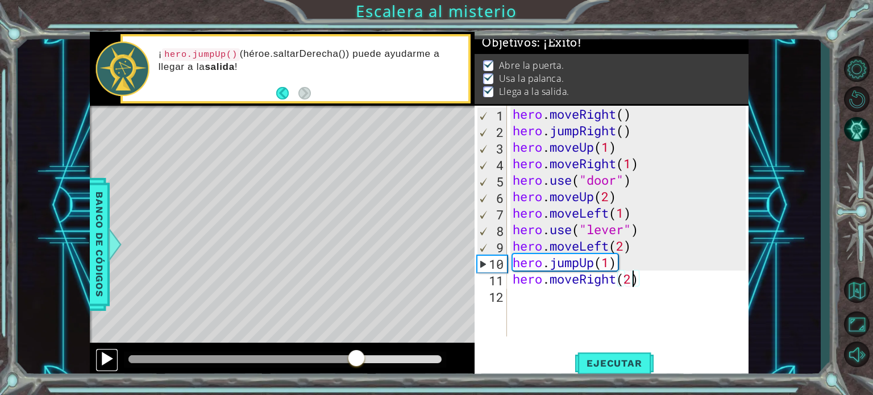
click at [116, 350] on button at bounding box center [107, 360] width 23 height 23
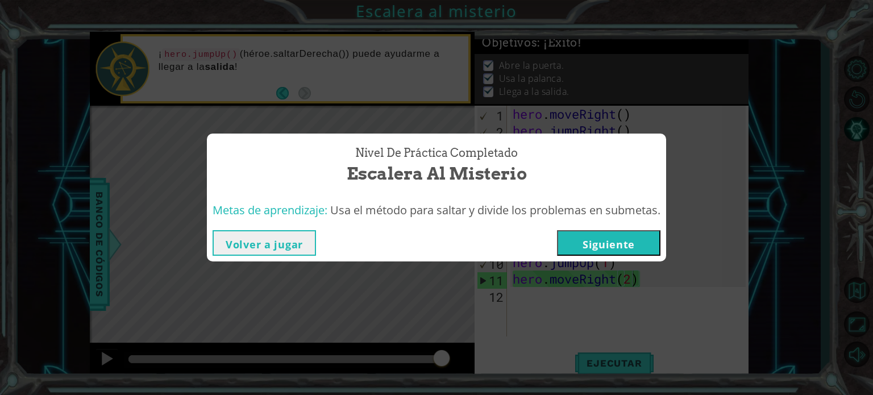
click at [259, 241] on button "Volver a jugar" at bounding box center [264, 243] width 103 height 26
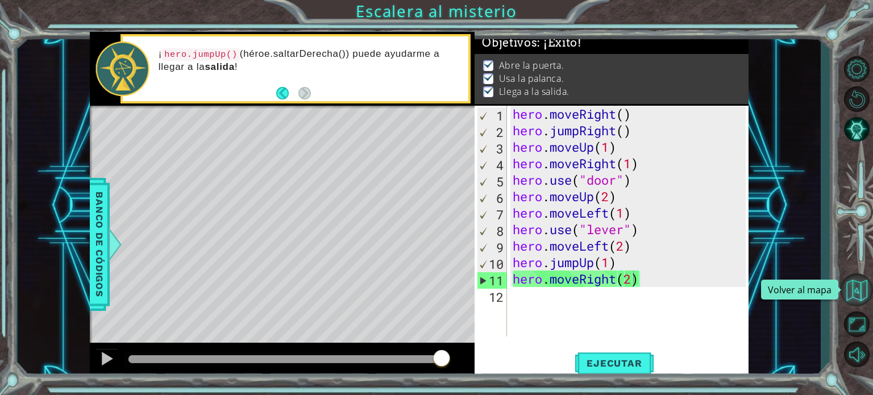
click at [853, 280] on button "Volver al mapa" at bounding box center [856, 289] width 33 height 33
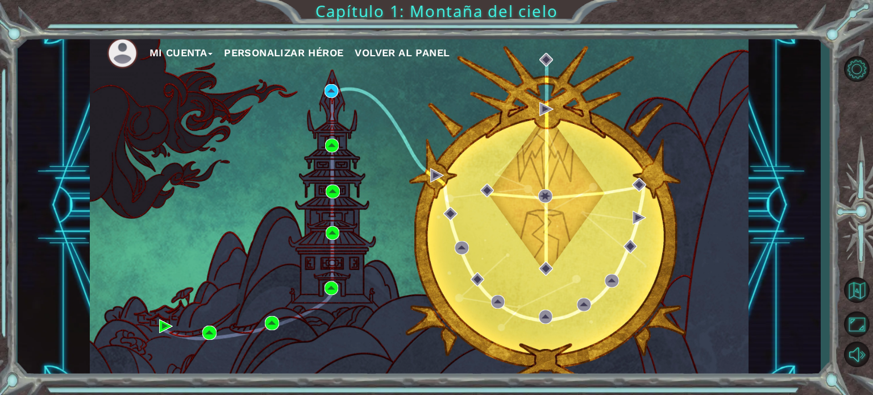
click at [552, 247] on div "Mi Cuenta Personalizar héroe Volver al panel" at bounding box center [419, 206] width 659 height 348
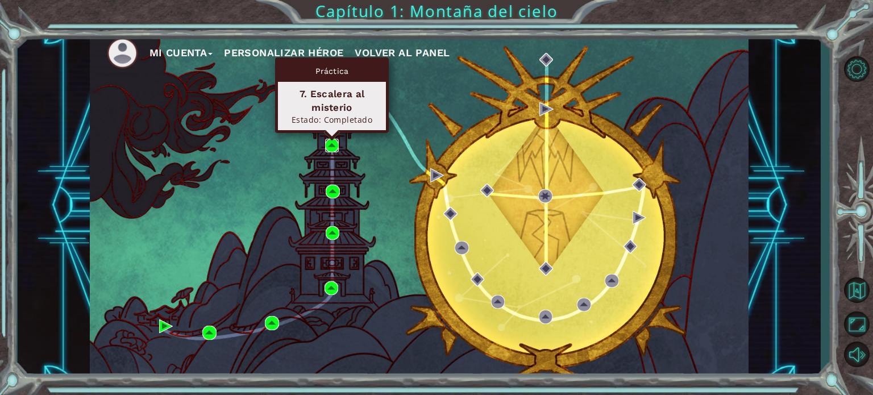
click at [333, 143] on img at bounding box center [332, 146] width 14 height 14
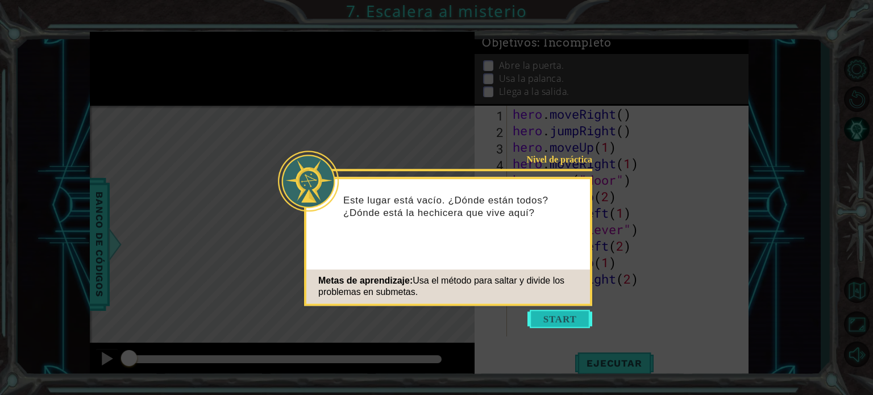
click at [569, 312] on button "Start" at bounding box center [560, 319] width 65 height 18
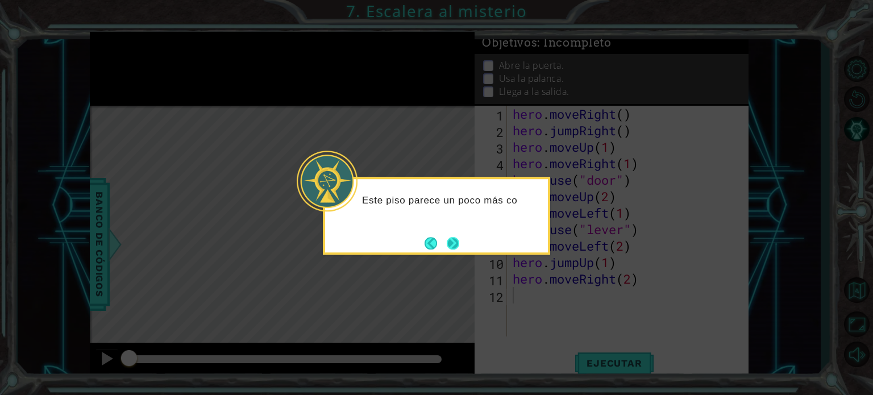
click at [447, 243] on button "Next" at bounding box center [453, 243] width 13 height 13
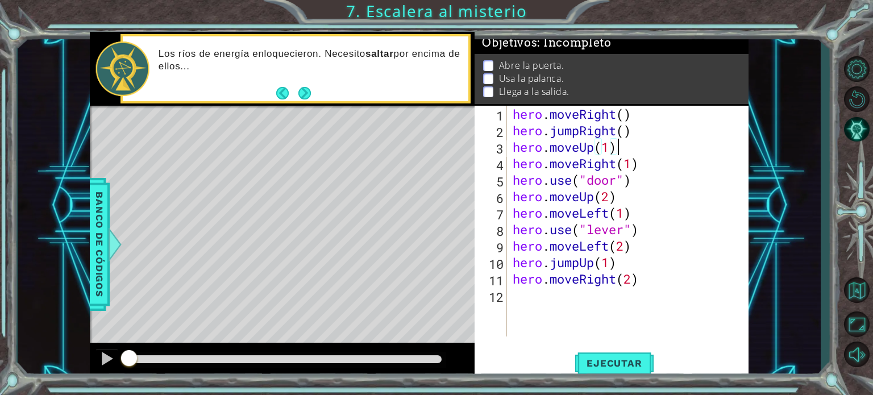
click at [630, 147] on div "hero . moveRight ( ) hero . jumpRight ( ) hero . moveUp ( 1 ) hero . moveRight …" at bounding box center [631, 238] width 241 height 264
click at [653, 164] on div "hero . moveRight ( ) hero . jumpRight ( ) hero . moveUp ( 1 ) hero . moveRight …" at bounding box center [631, 238] width 241 height 264
click at [649, 186] on div "hero . moveRight ( ) hero . jumpRight ( ) hero . moveUp ( 1 ) hero . moveRight …" at bounding box center [631, 238] width 241 height 264
click at [645, 195] on div "hero . moveRight ( ) hero . jumpRight ( ) hero . moveUp ( 1 ) hero . moveRight …" at bounding box center [631, 238] width 241 height 264
click at [648, 213] on div "hero . moveRight ( ) hero . jumpRight ( ) hero . moveUp ( 1 ) hero . moveRight …" at bounding box center [631, 238] width 241 height 264
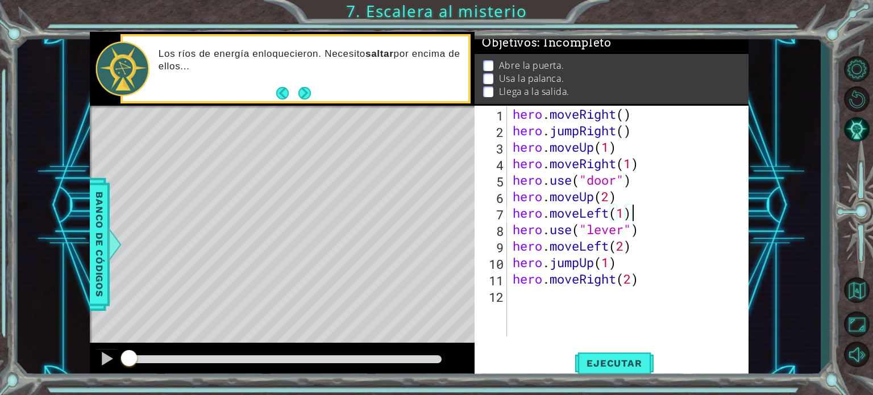
click at [653, 230] on div "hero . moveRight ( ) hero . jumpRight ( ) hero . moveUp ( 1 ) hero . moveRight …" at bounding box center [631, 238] width 241 height 264
click at [650, 242] on div "hero . moveRight ( ) hero . jumpRight ( ) hero . moveUp ( 1 ) hero . moveRight …" at bounding box center [631, 238] width 241 height 264
click at [642, 262] on div "hero . moveRight ( ) hero . jumpRight ( ) hero . moveUp ( 1 ) hero . moveRight …" at bounding box center [631, 238] width 241 height 264
type textarea "hero.jumpUp(1)"
click at [864, 280] on button "Volver al mapa" at bounding box center [856, 289] width 33 height 33
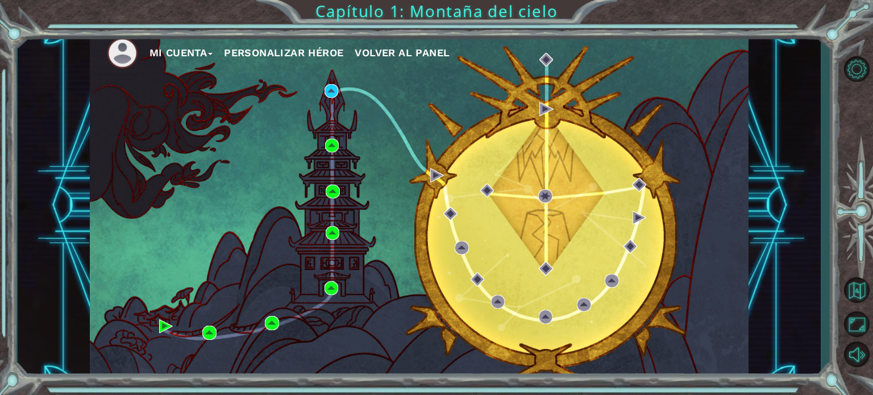
click at [367, 77] on div "Mi Cuenta Personalizar héroe Volver al panel" at bounding box center [419, 206] width 659 height 348
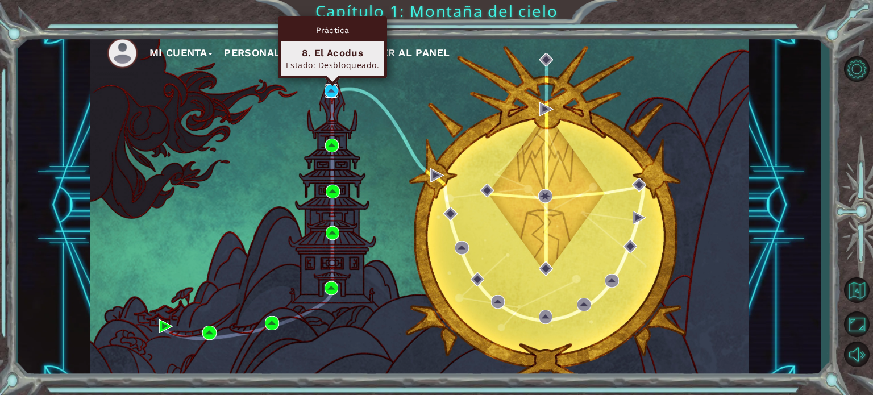
click at [335, 88] on img at bounding box center [332, 91] width 14 height 14
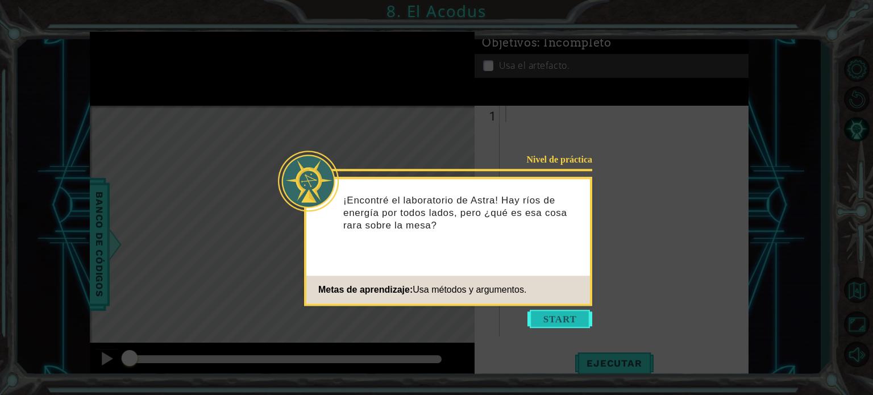
click at [568, 316] on button "Start" at bounding box center [560, 319] width 65 height 18
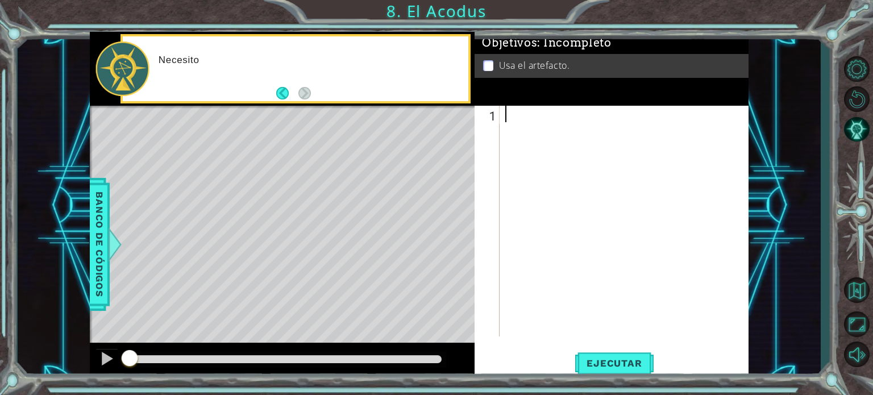
click at [568, 316] on div at bounding box center [627, 238] width 248 height 264
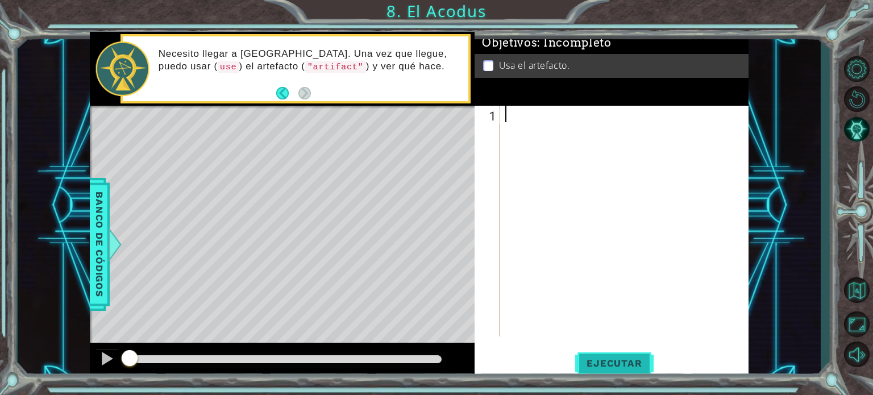
click at [630, 362] on span "Ejecutar" at bounding box center [614, 363] width 78 height 11
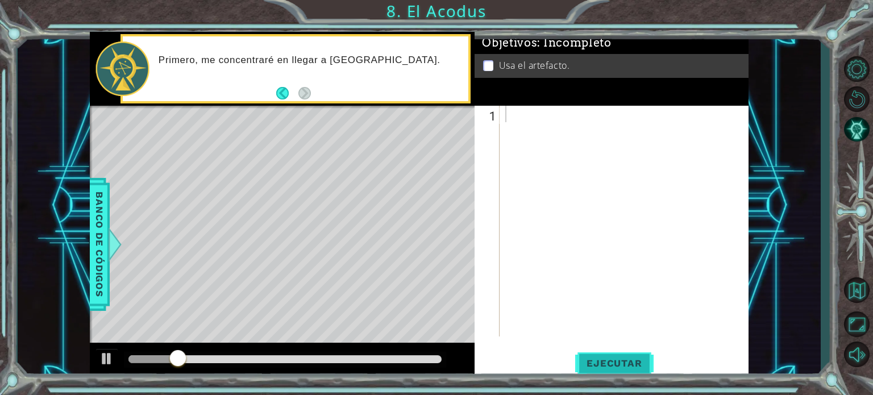
click at [630, 362] on span "Ejecutar" at bounding box center [614, 363] width 78 height 11
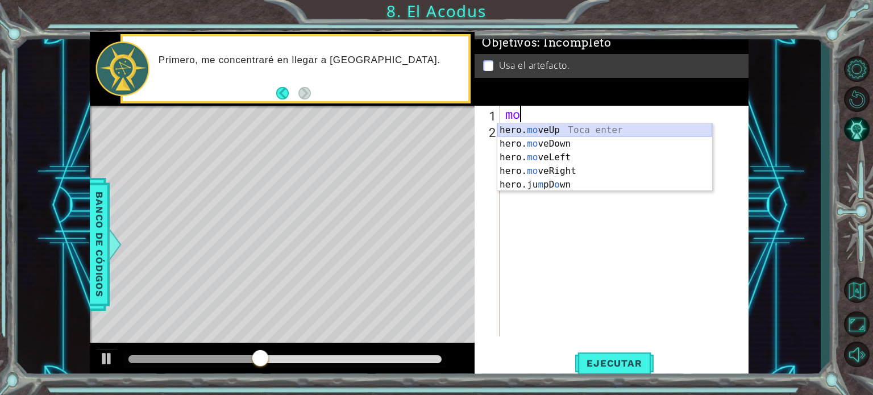
click at [534, 127] on div "hero. mo veUp Toca enter hero. mo veDown Toca enter hero. mo veLeft Toca enter …" at bounding box center [604, 171] width 215 height 96
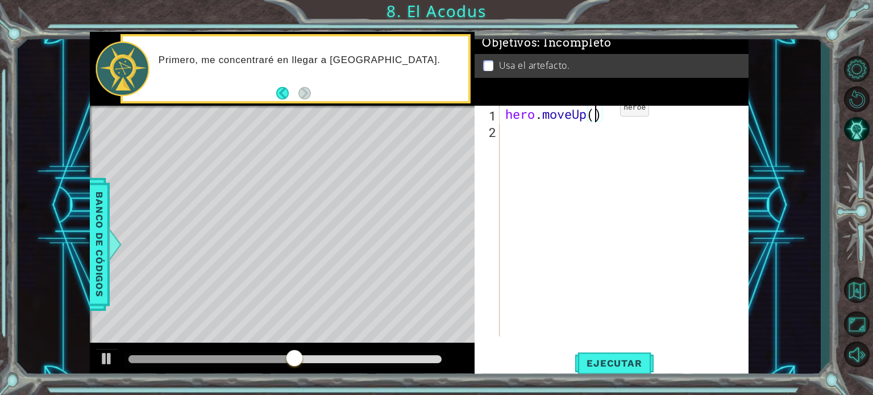
type textarea "hero.moveUp(2)"
click at [515, 136] on div "hero . moveUp ( 2 )" at bounding box center [627, 238] width 248 height 264
type textarea "m"
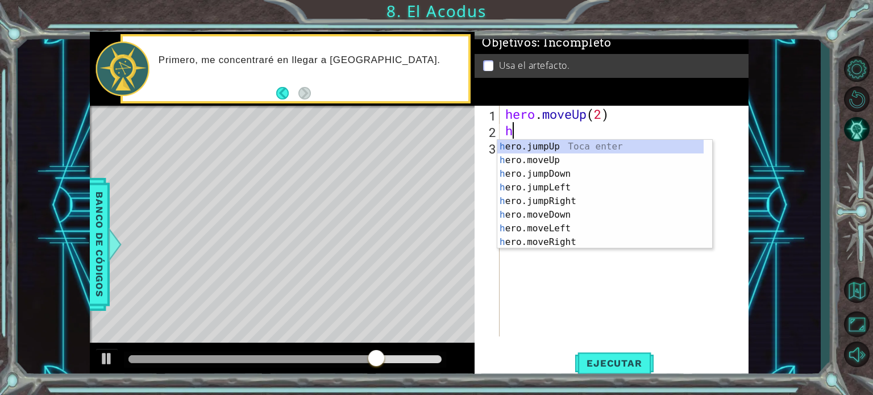
type textarea "hr"
click at [546, 184] on div "h e r o.jumpUp Toca enter h e r o.moveUp Toca enter h e r o.jumpDown Toca enter…" at bounding box center [600, 208] width 206 height 136
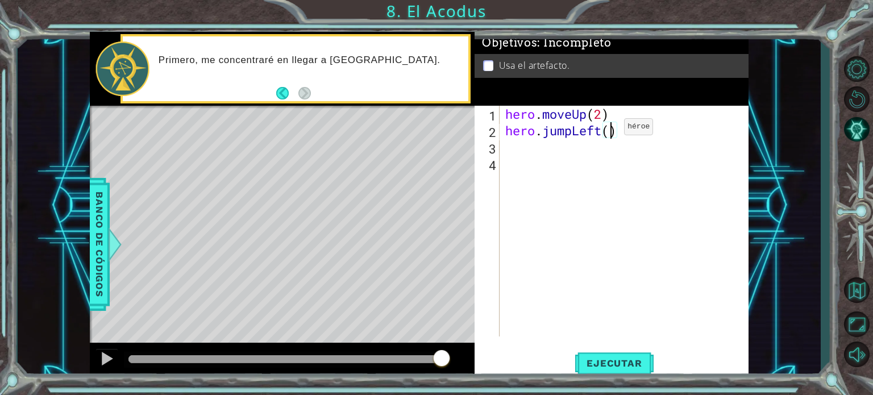
click at [607, 129] on div "hero . moveUp ( 2 ) hero . jumpLeft ( )" at bounding box center [627, 238] width 248 height 264
type textarea "hero.jumpLeft(1)"
click at [549, 150] on div "hero . moveUp ( 2 ) hero . jumpLeft ( 1 )" at bounding box center [627, 238] width 248 height 264
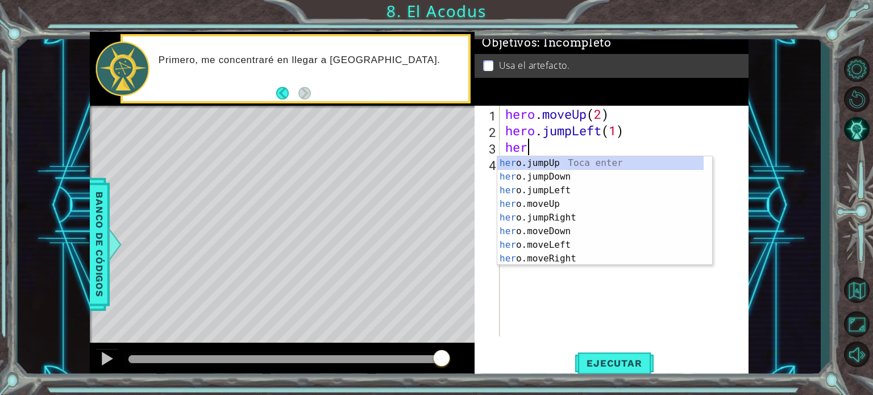
scroll to position [0, 0]
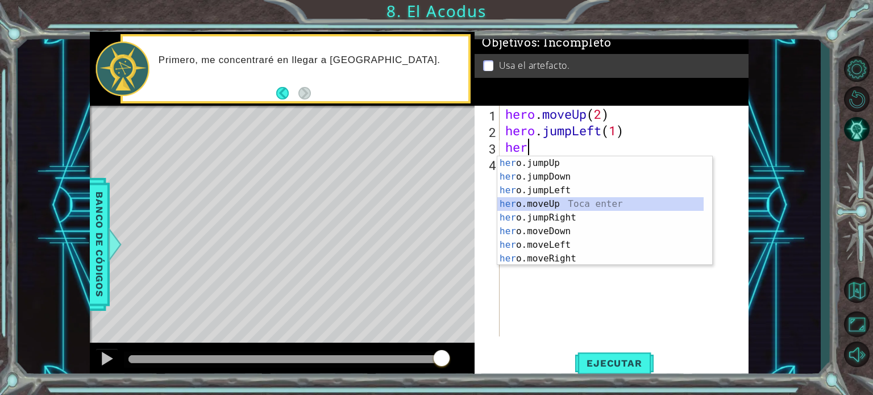
click at [573, 201] on div "her o.jumpUp Toca enter her o.jumpDown Toca enter her o.jumpLeft Toca enter her…" at bounding box center [600, 224] width 206 height 136
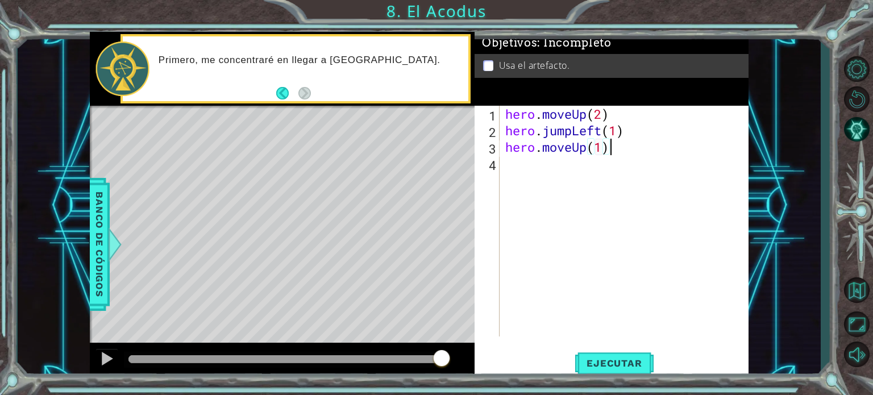
click at [613, 147] on div "hero . moveUp ( 2 ) hero . jumpLeft ( 1 ) hero . moveUp ( 1 )" at bounding box center [627, 238] width 248 height 264
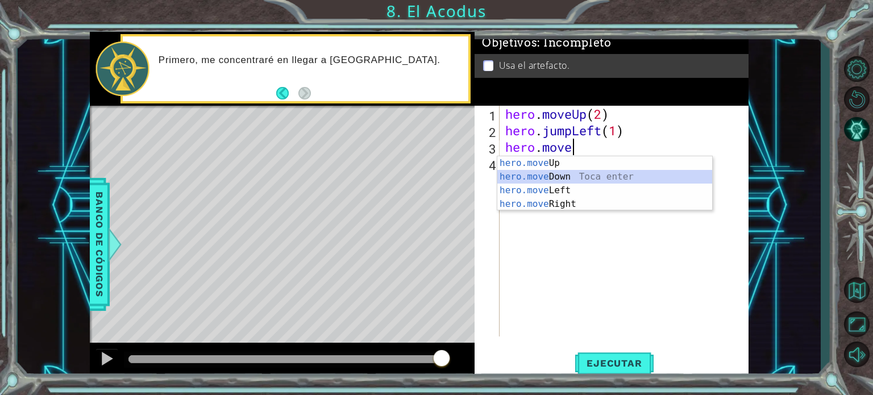
click at [601, 174] on div "hero.move Up Toca enter hero.move Down Toca enter hero.move Left Toca enter her…" at bounding box center [604, 197] width 215 height 82
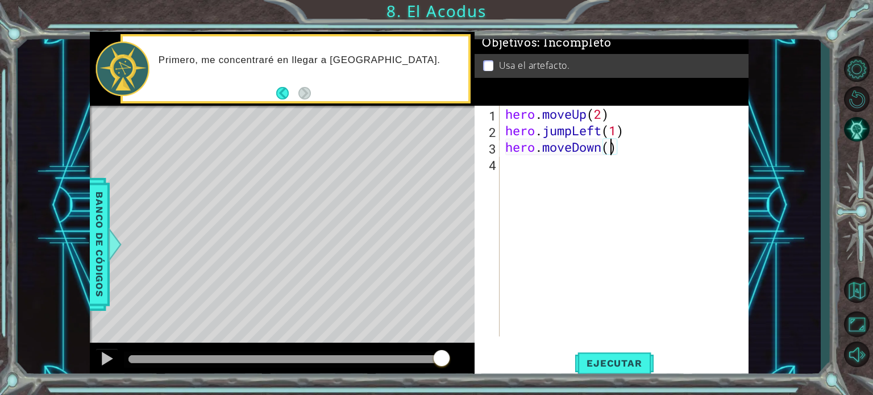
type textarea "hero.moveDown(2)"
click at [555, 164] on div "hero . moveUp ( 2 ) hero . jumpLeft ( 1 ) hero . moveDown ( 2 )" at bounding box center [627, 238] width 248 height 264
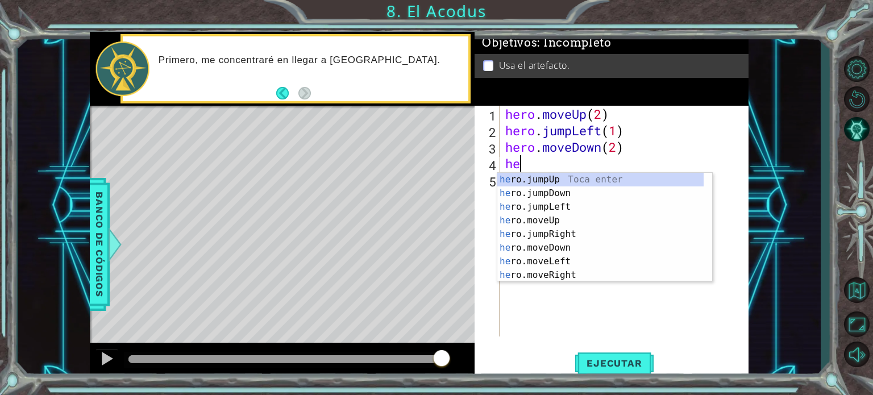
scroll to position [0, 0]
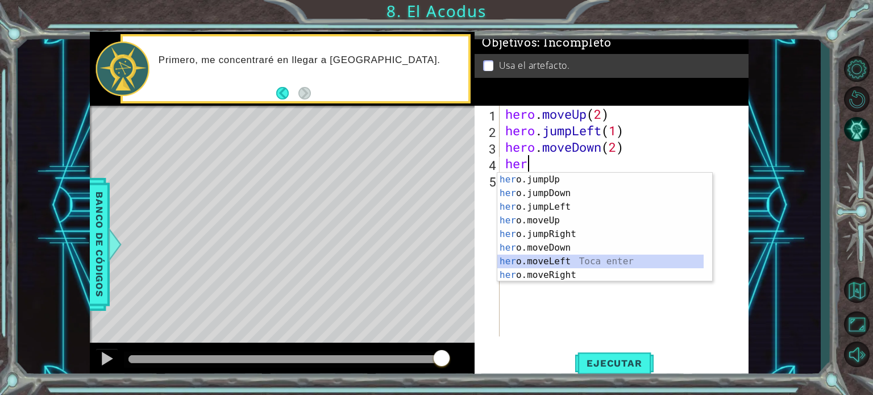
click at [557, 263] on div "her o.jumpUp Toca enter her o.jumpDown Toca enter her o.jumpLeft Toca enter her…" at bounding box center [600, 241] width 206 height 136
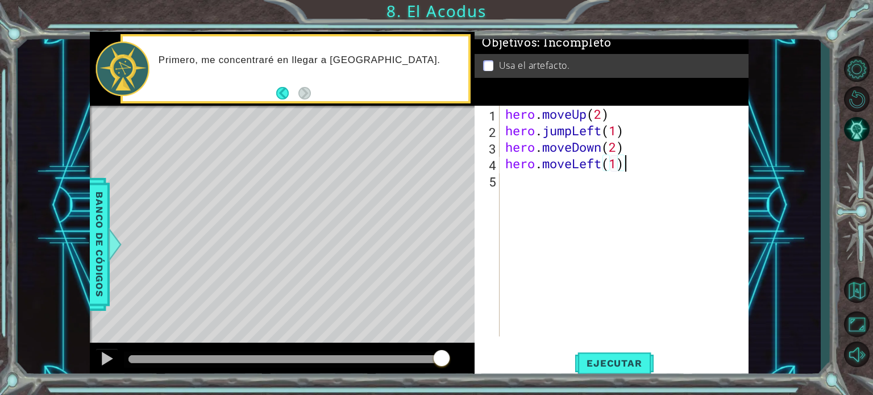
click at [631, 168] on div "hero . moveUp ( 2 ) hero . jumpLeft ( 1 ) hero . moveDown ( 2 ) hero . moveLeft…" at bounding box center [627, 238] width 248 height 264
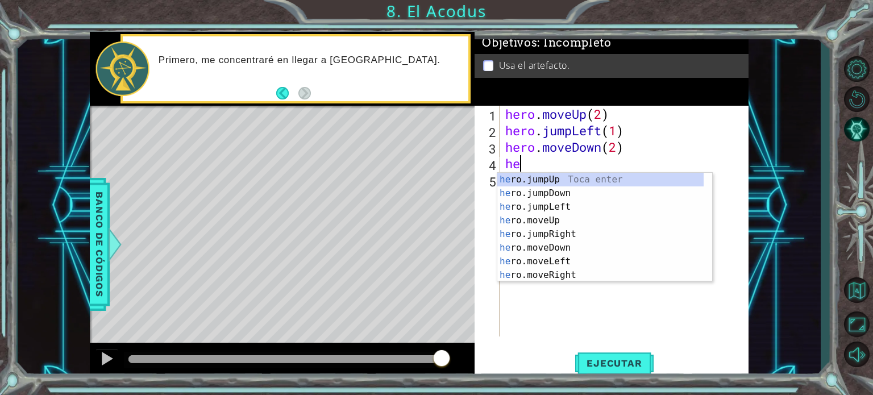
type textarea "h"
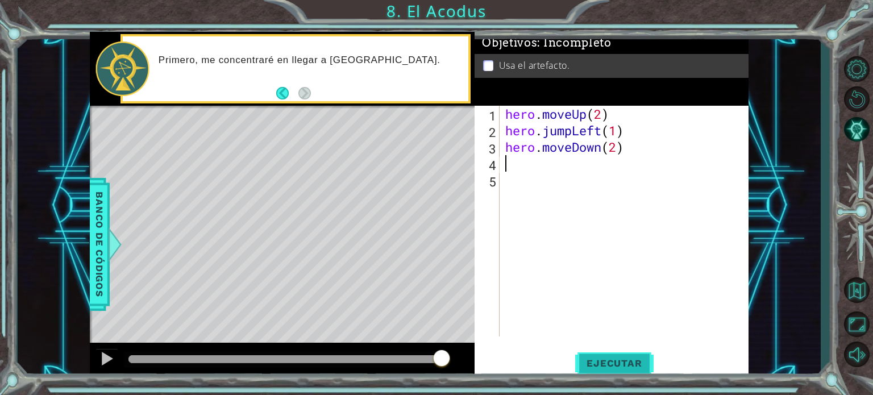
click at [612, 365] on span "Ejecutar" at bounding box center [614, 363] width 78 height 11
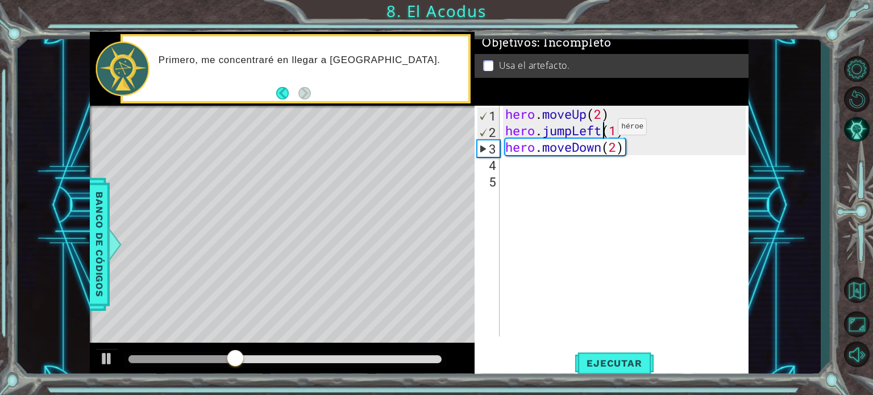
click at [601, 129] on div "hero . moveUp ( 2 ) hero . jumpLeft ( 1 ) hero . moveDown ( 2 )" at bounding box center [627, 238] width 248 height 264
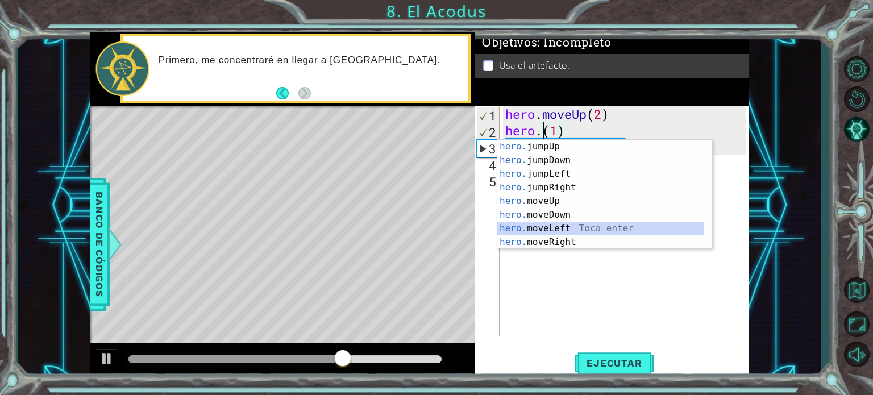
click at [559, 226] on div "hero. jumpUp Toca enter hero. jumpDown Toca enter hero. jumpLeft Toca enter her…" at bounding box center [600, 208] width 206 height 136
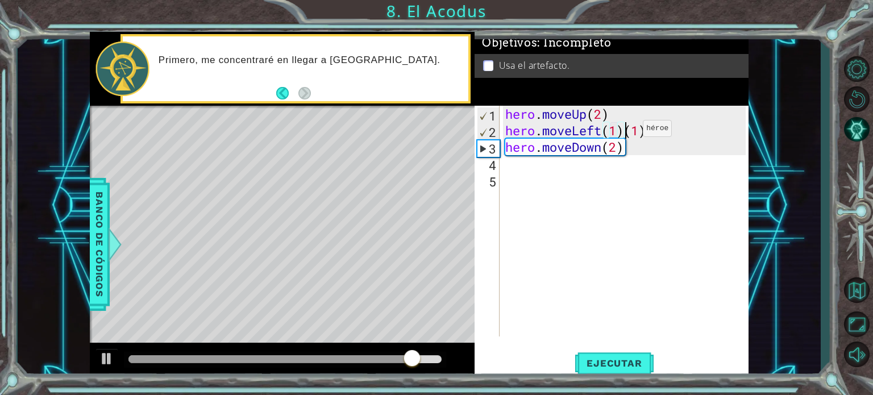
click at [626, 131] on div "hero . moveUp ( 2 ) hero . moveLeft ( 1 ) ( 1 ) hero . moveDown ( 2 )" at bounding box center [627, 238] width 248 height 264
type textarea "hero.moveLeft(1)"
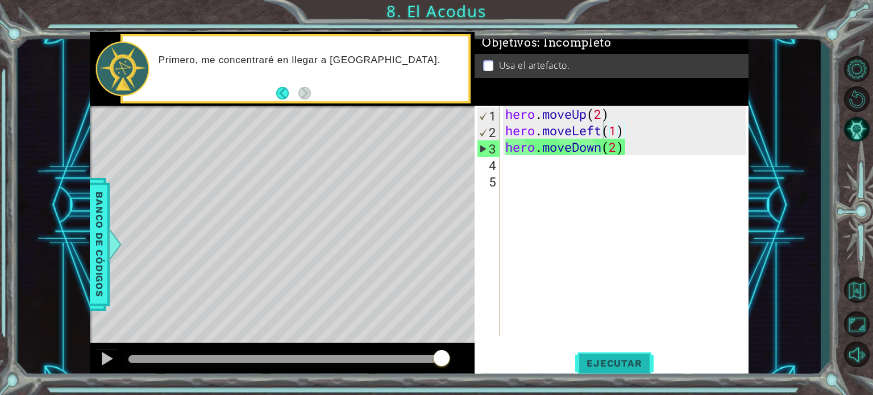
click at [611, 360] on span "Ejecutar" at bounding box center [614, 363] width 78 height 11
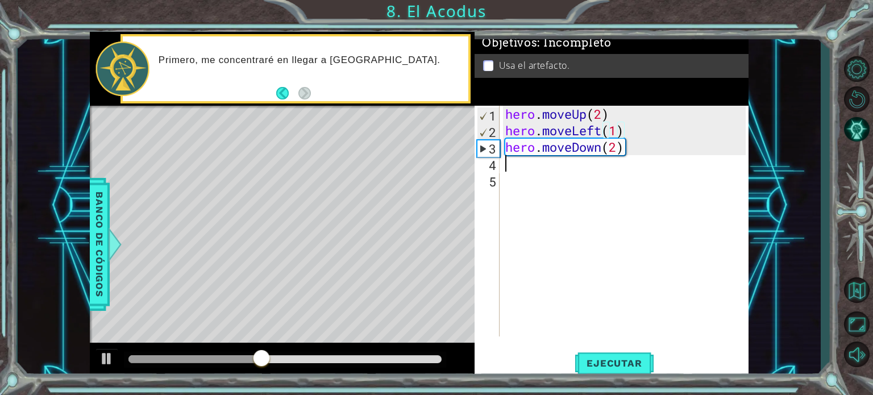
click at [534, 165] on div "hero . moveUp ( 2 ) hero . moveLeft ( 1 ) hero . moveDown ( 2 )" at bounding box center [627, 238] width 248 height 264
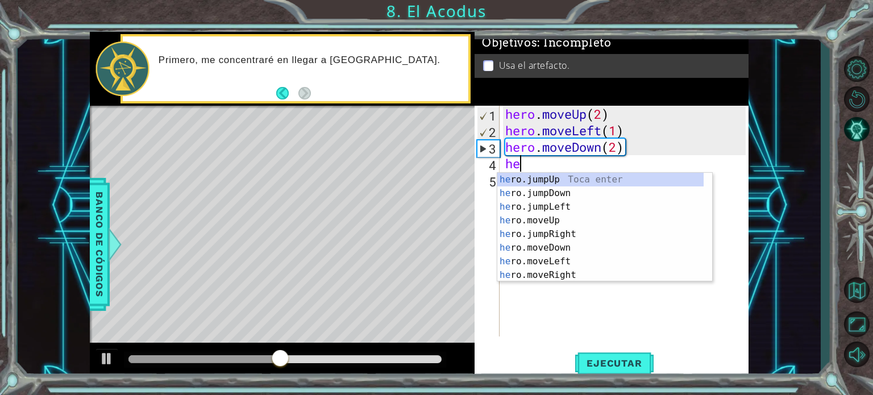
type textarea "her"
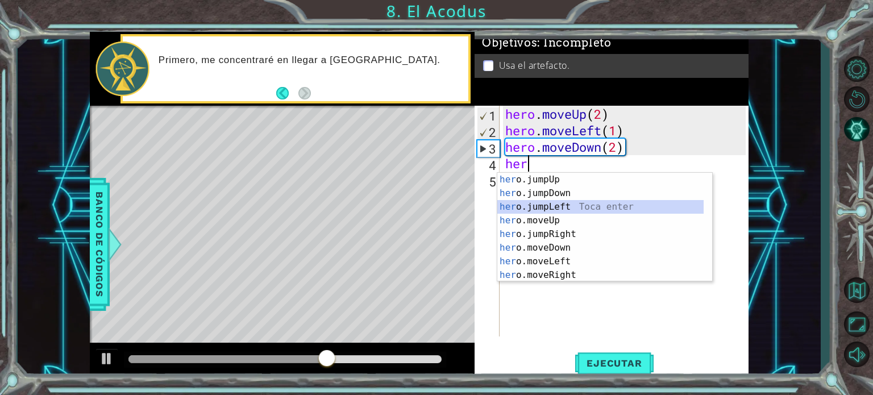
click at [554, 205] on div "her o.jumpUp Toca enter her o.jumpDown Toca enter her o.jumpLeft Toca enter her…" at bounding box center [600, 241] width 206 height 136
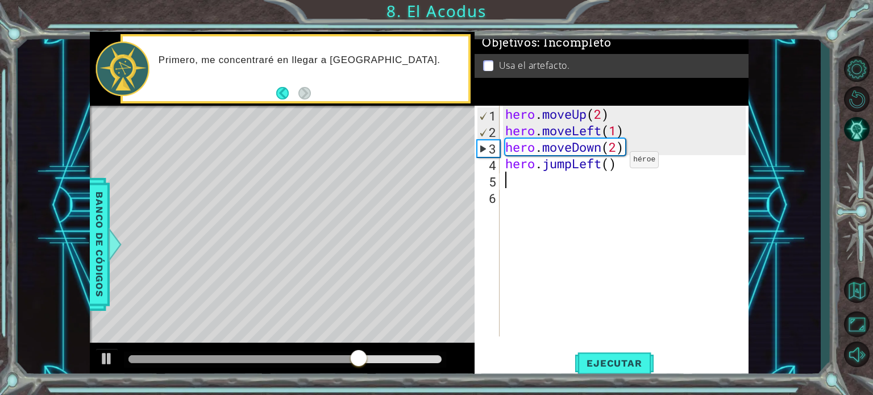
click at [613, 163] on div "hero . moveUp ( 2 ) hero . moveLeft ( 1 ) hero . moveDown ( 2 ) hero . jumpLeft…" at bounding box center [627, 238] width 248 height 264
click at [607, 359] on span "Ejecutar" at bounding box center [614, 363] width 78 height 11
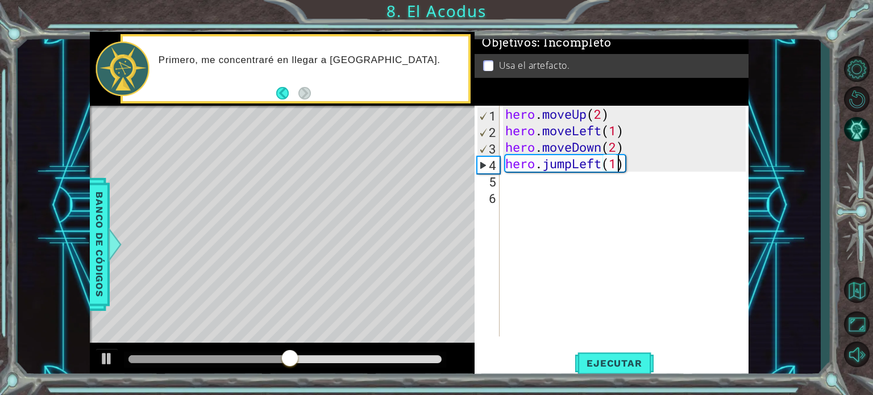
type textarea "hero.jumpLeft(1)"
click at [598, 186] on div "hero . moveUp ( 2 ) hero . moveLeft ( 1 ) hero . moveDown ( 2 ) hero . jumpLeft…" at bounding box center [627, 238] width 248 height 264
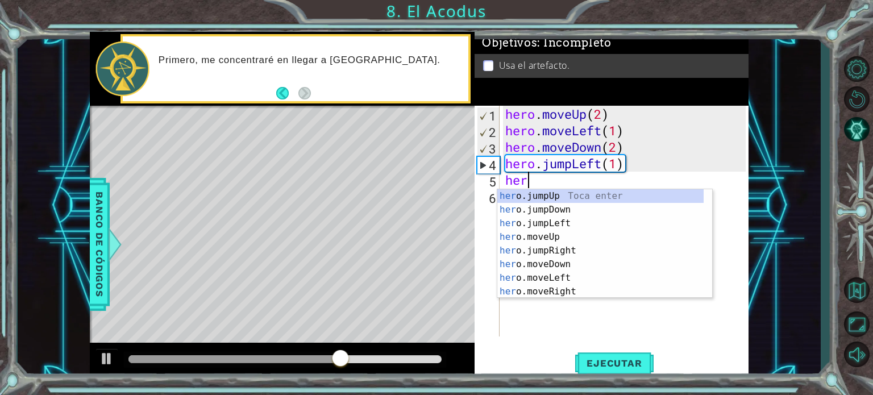
scroll to position [0, 0]
click at [554, 233] on div "her o.jumpUp Toca enter her o.jumpDown Toca enter her o.jumpLeft Toca enter her…" at bounding box center [600, 257] width 206 height 136
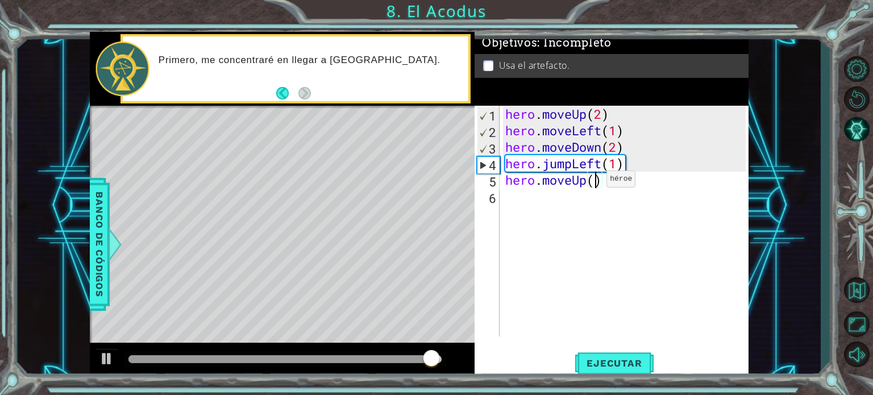
type textarea "hero.moveUp(2)"
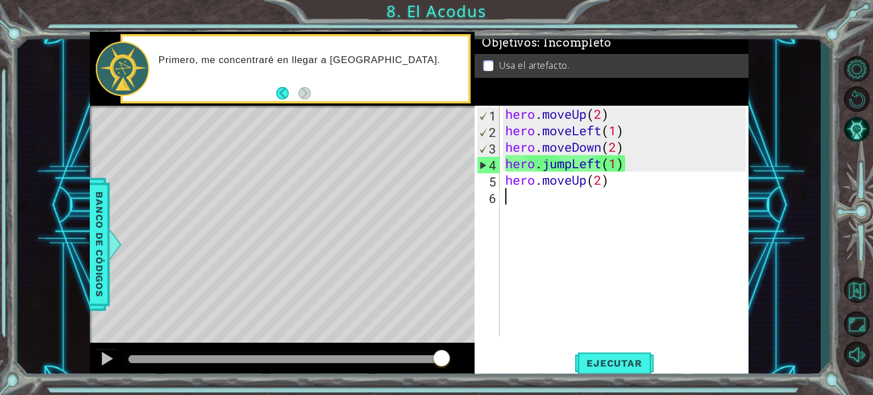
click at [537, 202] on div "hero . moveUp ( 2 ) hero . moveLeft ( 1 ) hero . moveDown ( 2 ) hero . jumpLeft…" at bounding box center [627, 238] width 248 height 264
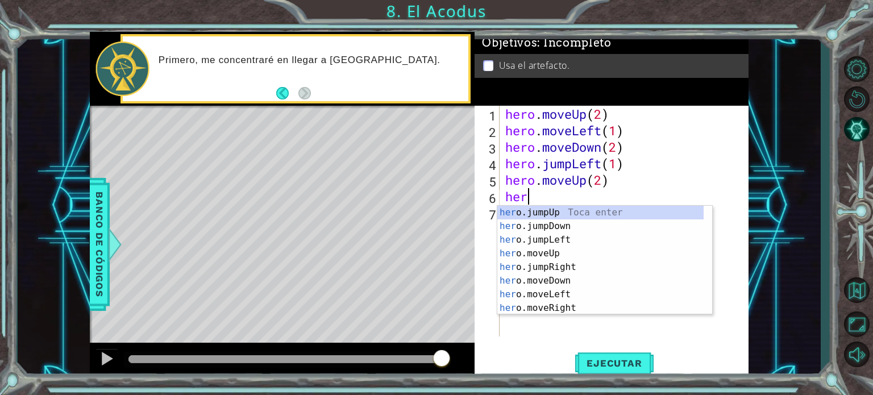
scroll to position [0, 0]
click at [561, 309] on div "hero .jumpUp Toca enter hero .jumpDown Toca enter hero .jumpLeft Toca enter her…" at bounding box center [600, 274] width 206 height 136
type textarea "hero.moveRight(1)"
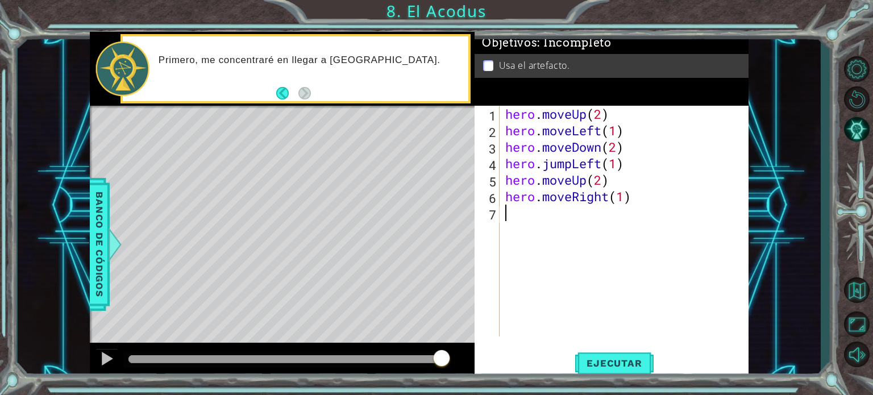
click at [555, 219] on div "hero . moveUp ( 2 ) hero . moveLeft ( 1 ) hero . moveDown ( 2 ) hero . jumpLeft…" at bounding box center [627, 238] width 248 height 264
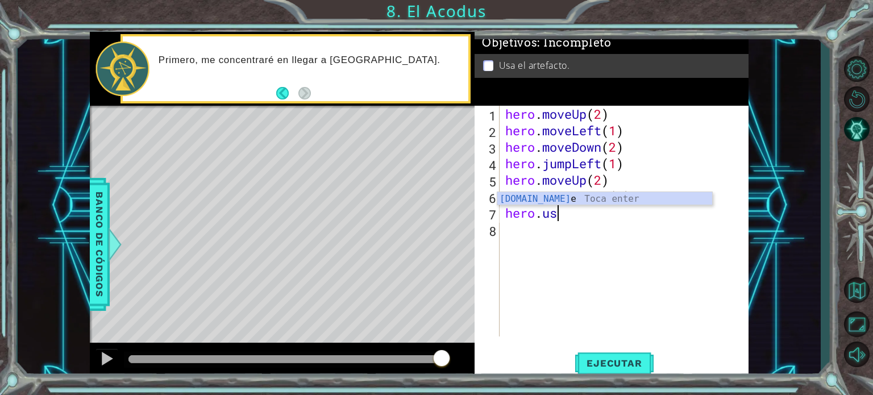
scroll to position [0, 2]
click at [555, 192] on div "hero.use Toca enter" at bounding box center [604, 212] width 215 height 41
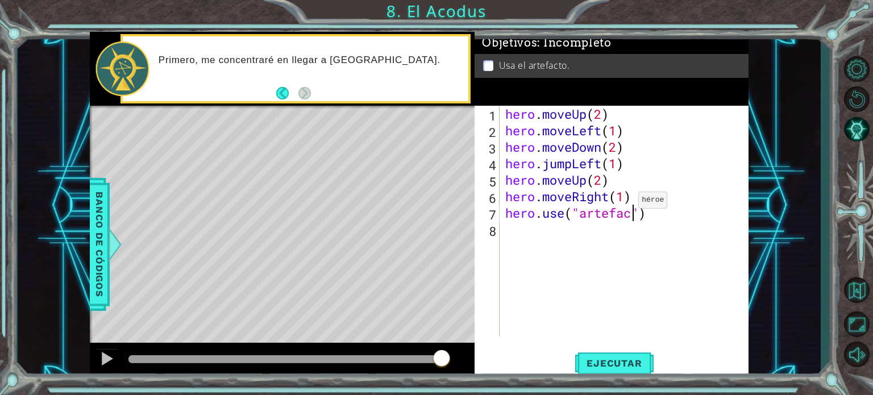
scroll to position [0, 6]
click at [603, 356] on button "Ejecutar" at bounding box center [614, 363] width 78 height 27
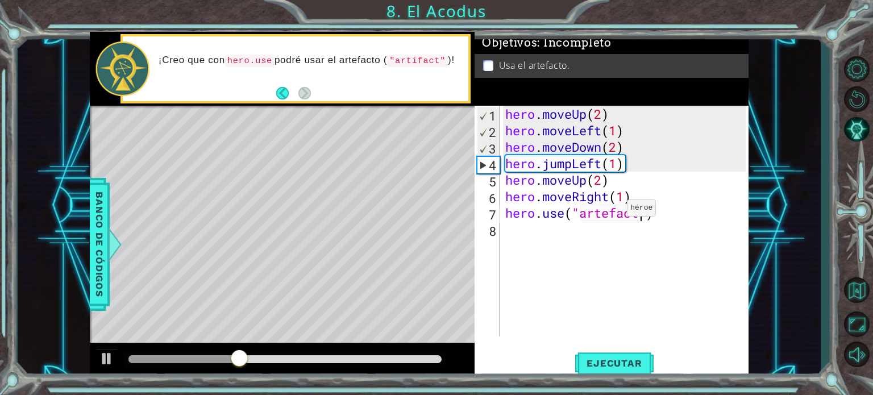
click at [610, 211] on div "hero . moveUp ( 2 ) hero . moveLeft ( 1 ) hero . moveDown ( 2 ) hero . jumpLeft…" at bounding box center [627, 238] width 248 height 264
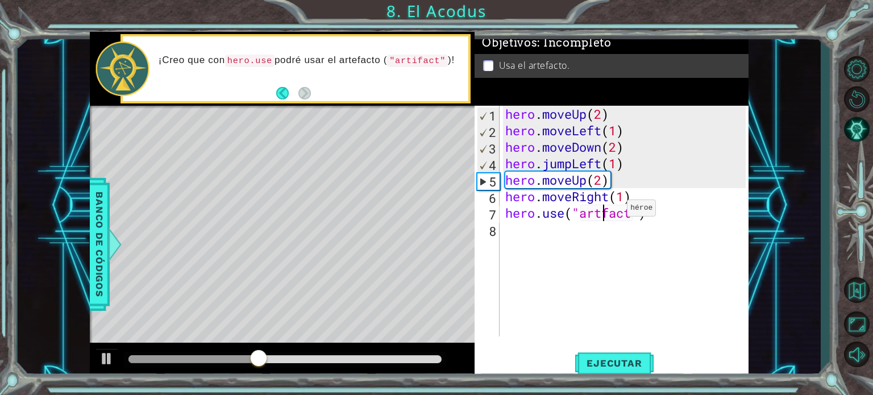
scroll to position [0, 5]
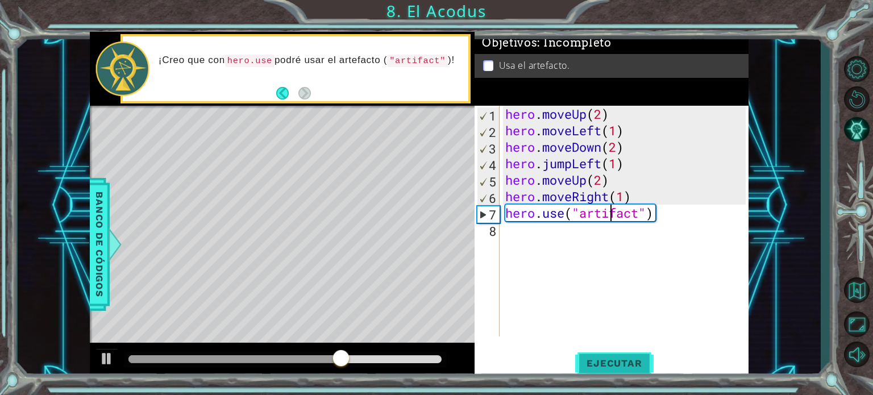
click at [629, 366] on span "Ejecutar" at bounding box center [614, 363] width 78 height 11
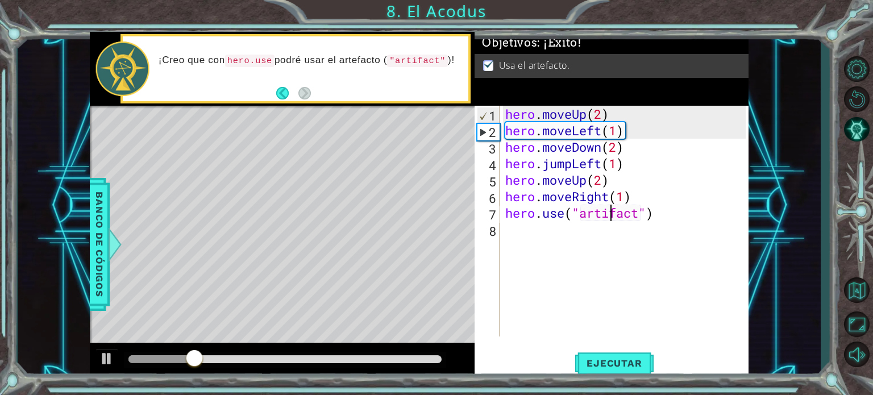
click at [338, 361] on div at bounding box center [285, 359] width 314 height 8
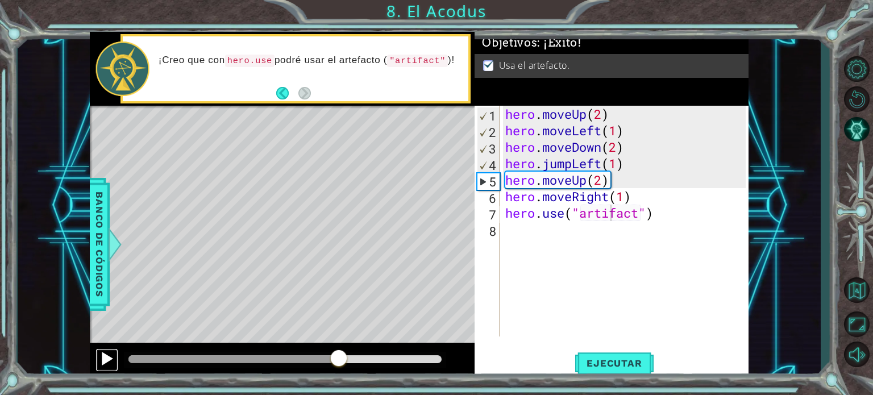
click at [106, 358] on div at bounding box center [106, 358] width 15 height 15
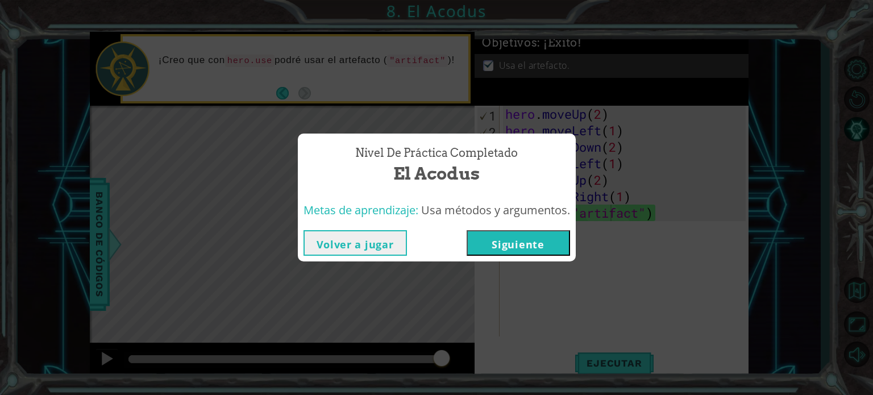
click at [338, 239] on button "Volver a jugar" at bounding box center [355, 243] width 103 height 26
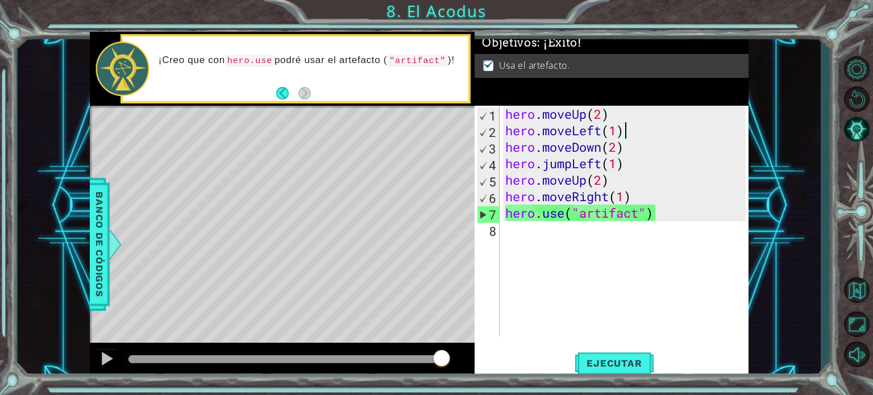
click at [640, 132] on div "hero . moveUp ( 2 ) hero . moveLeft ( 1 ) hero . moveDown ( 2 ) hero . jumpLeft…" at bounding box center [627, 238] width 248 height 264
click at [637, 145] on div "hero . moveUp ( 2 ) hero . moveLeft ( 1 ) hero . moveDown ( 2 ) hero . jumpLeft…" at bounding box center [627, 238] width 248 height 264
click at [633, 168] on div "hero . moveUp ( 2 ) hero . moveLeft ( 1 ) hero . moveDown ( 2 ) hero . jumpLeft…" at bounding box center [627, 238] width 248 height 264
click at [621, 177] on div "hero . moveUp ( 2 ) hero . moveLeft ( 1 ) hero . moveDown ( 2 ) hero . jumpLeft…" at bounding box center [627, 238] width 248 height 264
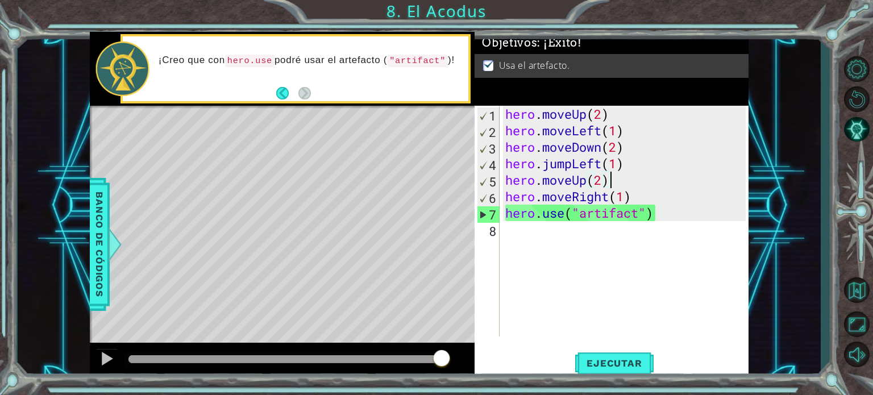
click at [642, 197] on div "hero . moveUp ( 2 ) hero . moveLeft ( 1 ) hero . moveDown ( 2 ) hero . jumpLeft…" at bounding box center [627, 238] width 248 height 264
type textarea "hero.moveRight(1)"
click at [847, 277] on button "Volver al mapa" at bounding box center [856, 289] width 33 height 33
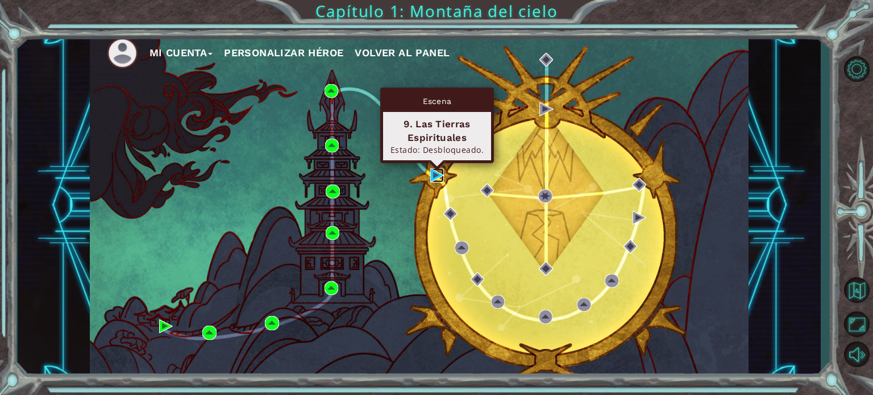
click at [436, 174] on img at bounding box center [437, 175] width 14 height 14
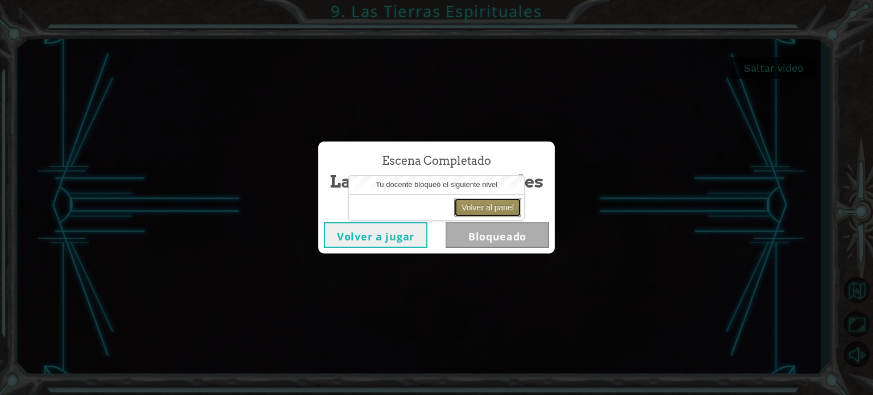
click at [466, 208] on button "Volver al panel" at bounding box center [487, 207] width 67 height 19
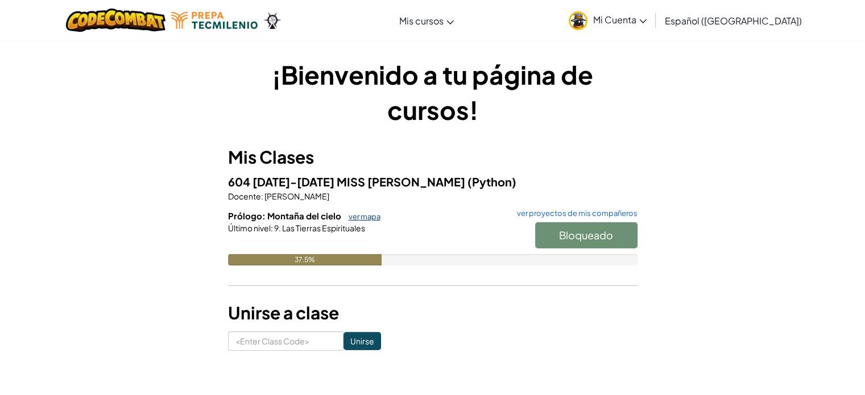
click at [359, 215] on link "ver mapa" at bounding box center [362, 216] width 38 height 9
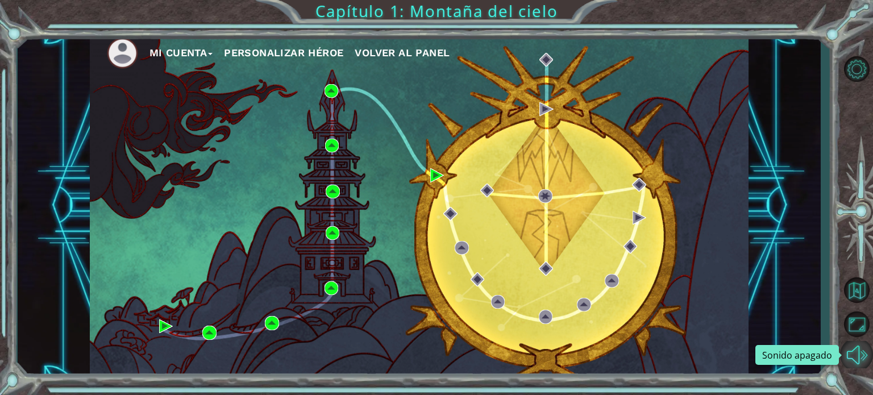
click at [860, 360] on button "Sonido apagado" at bounding box center [856, 354] width 33 height 27
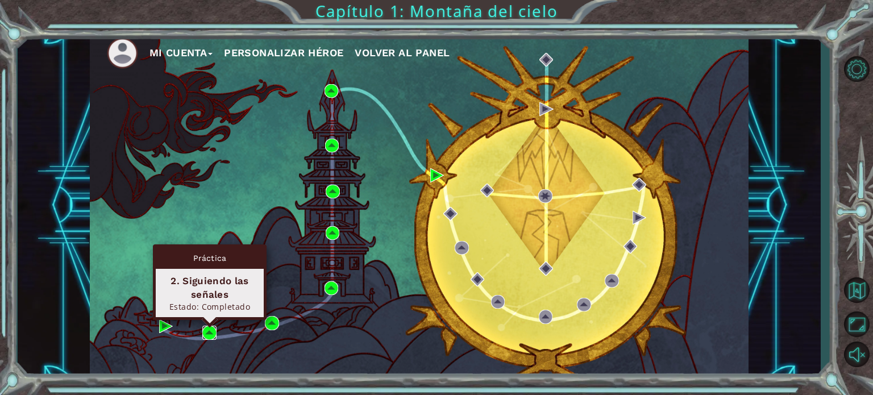
click at [208, 333] on img at bounding box center [209, 333] width 14 height 14
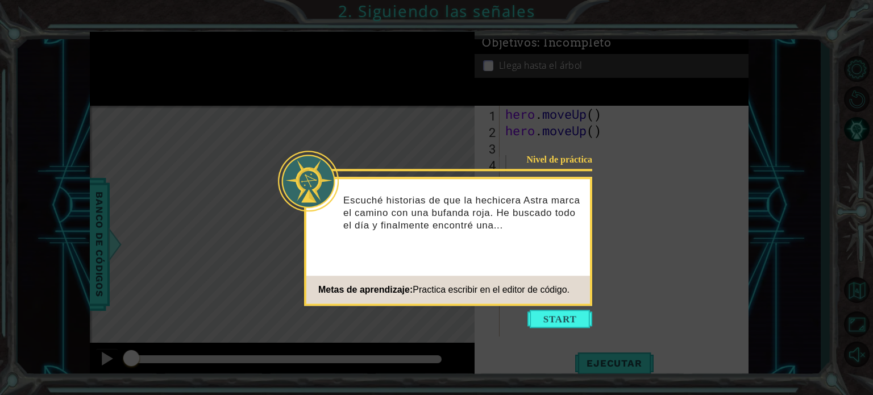
click at [540, 304] on div "Nivel de práctica Escuché historias de que la hechicera Astra marca el camino c…" at bounding box center [448, 241] width 288 height 129
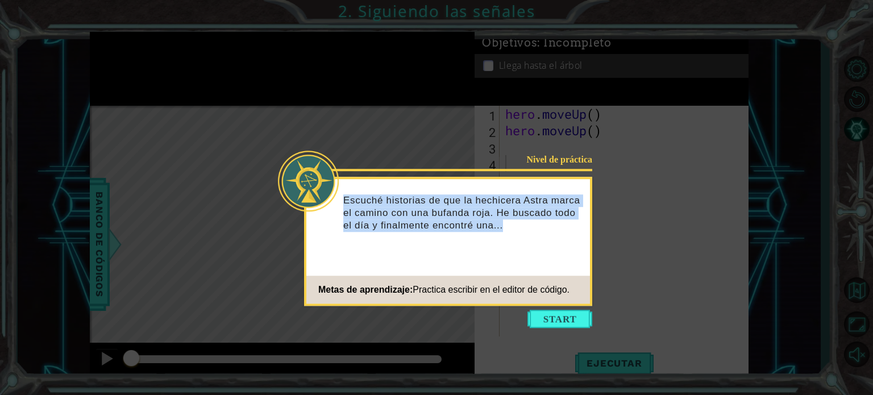
click at [540, 304] on div "Nivel de práctica Escuché historias de que la hechicera Astra marca el camino c…" at bounding box center [448, 241] width 288 height 129
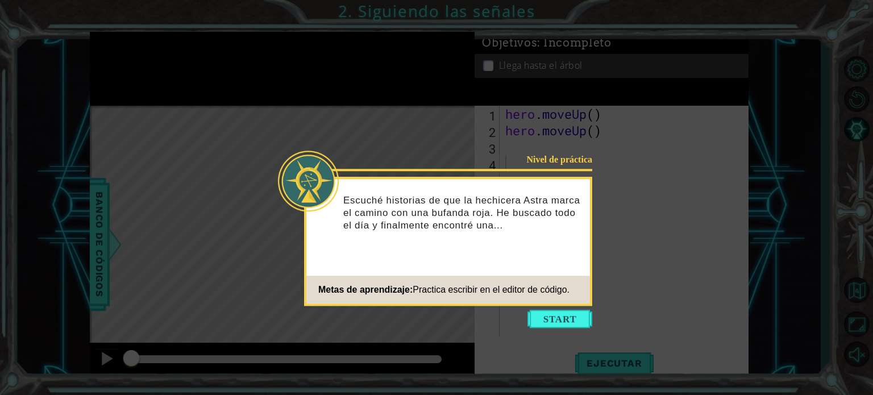
click at [673, 278] on icon at bounding box center [436, 197] width 873 height 395
click at [534, 313] on button "Start" at bounding box center [560, 319] width 65 height 18
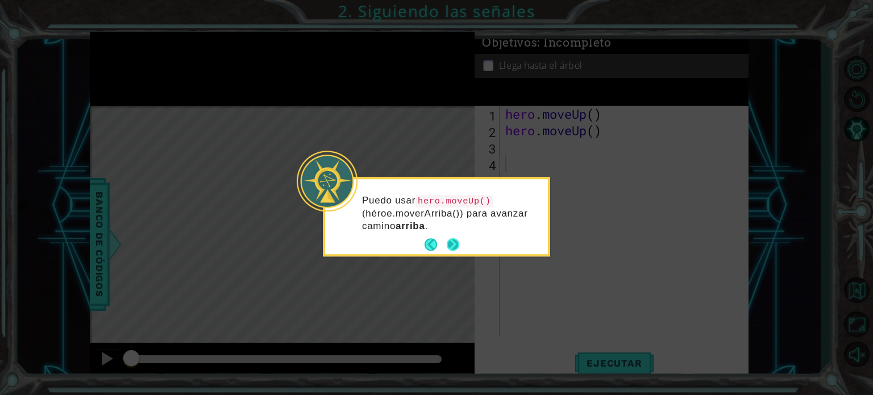
click at [459, 246] on button "Next" at bounding box center [453, 245] width 13 height 13
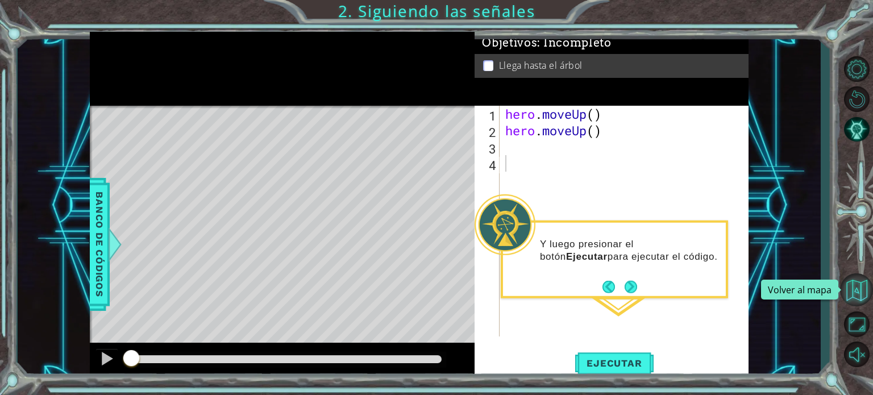
click at [848, 277] on button "Volver al mapa" at bounding box center [856, 289] width 33 height 33
